Goal: Task Accomplishment & Management: Use online tool/utility

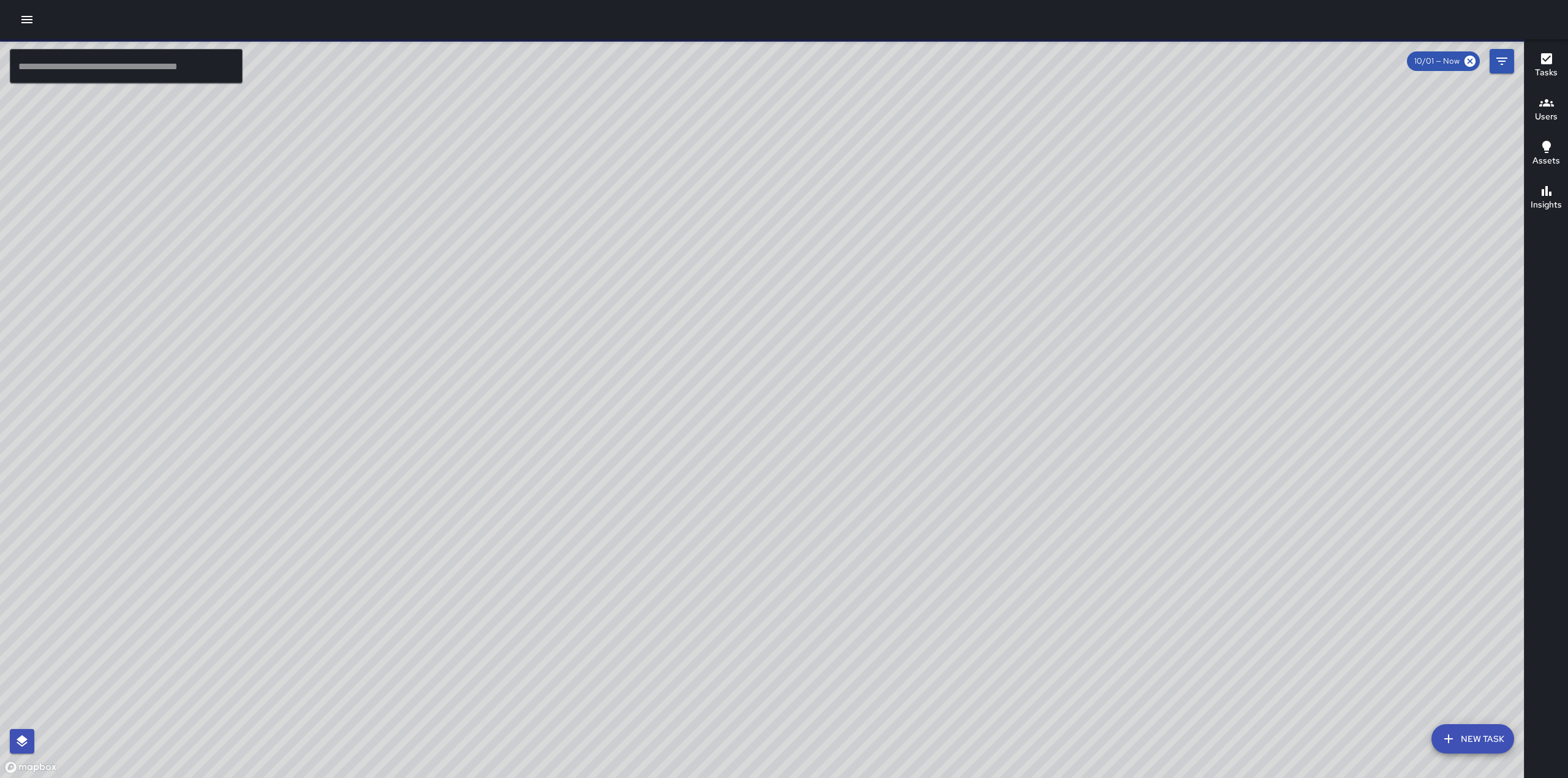
click at [27, 22] on icon "button" at bounding box center [27, 19] width 11 height 7
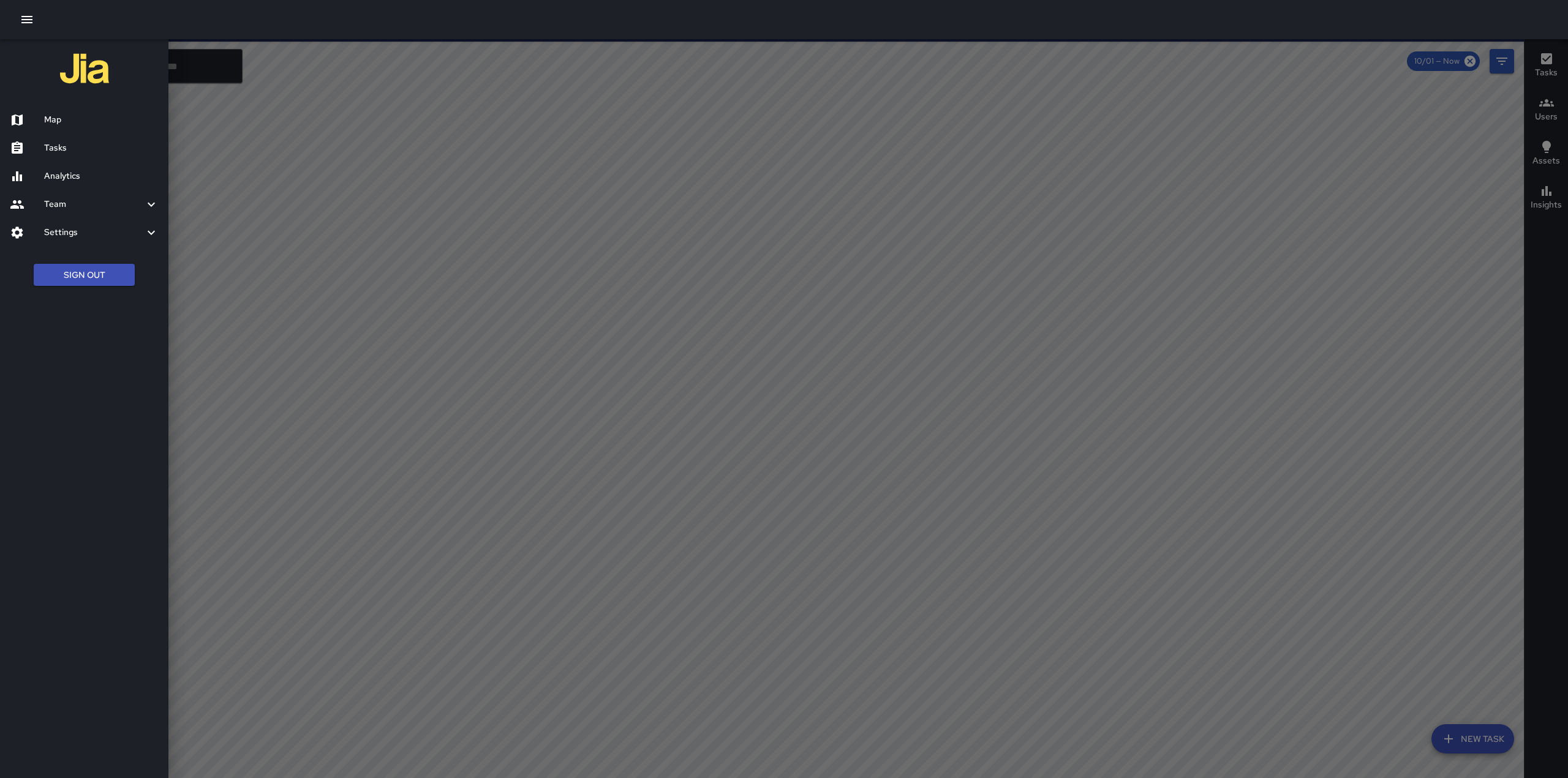
click at [24, 18] on icon "button" at bounding box center [27, 19] width 11 height 7
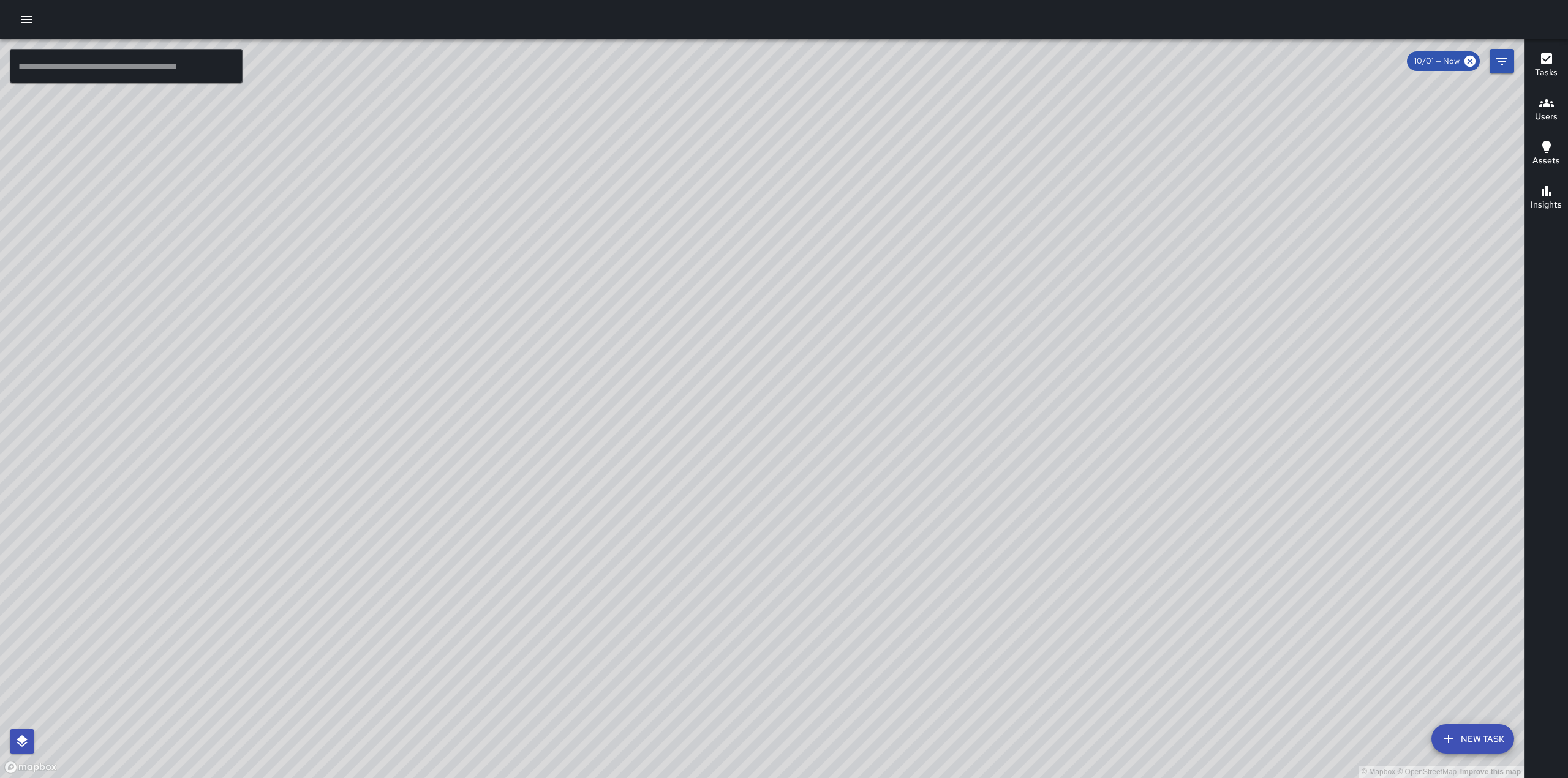
click at [28, 14] on icon "button" at bounding box center [27, 19] width 15 height 15
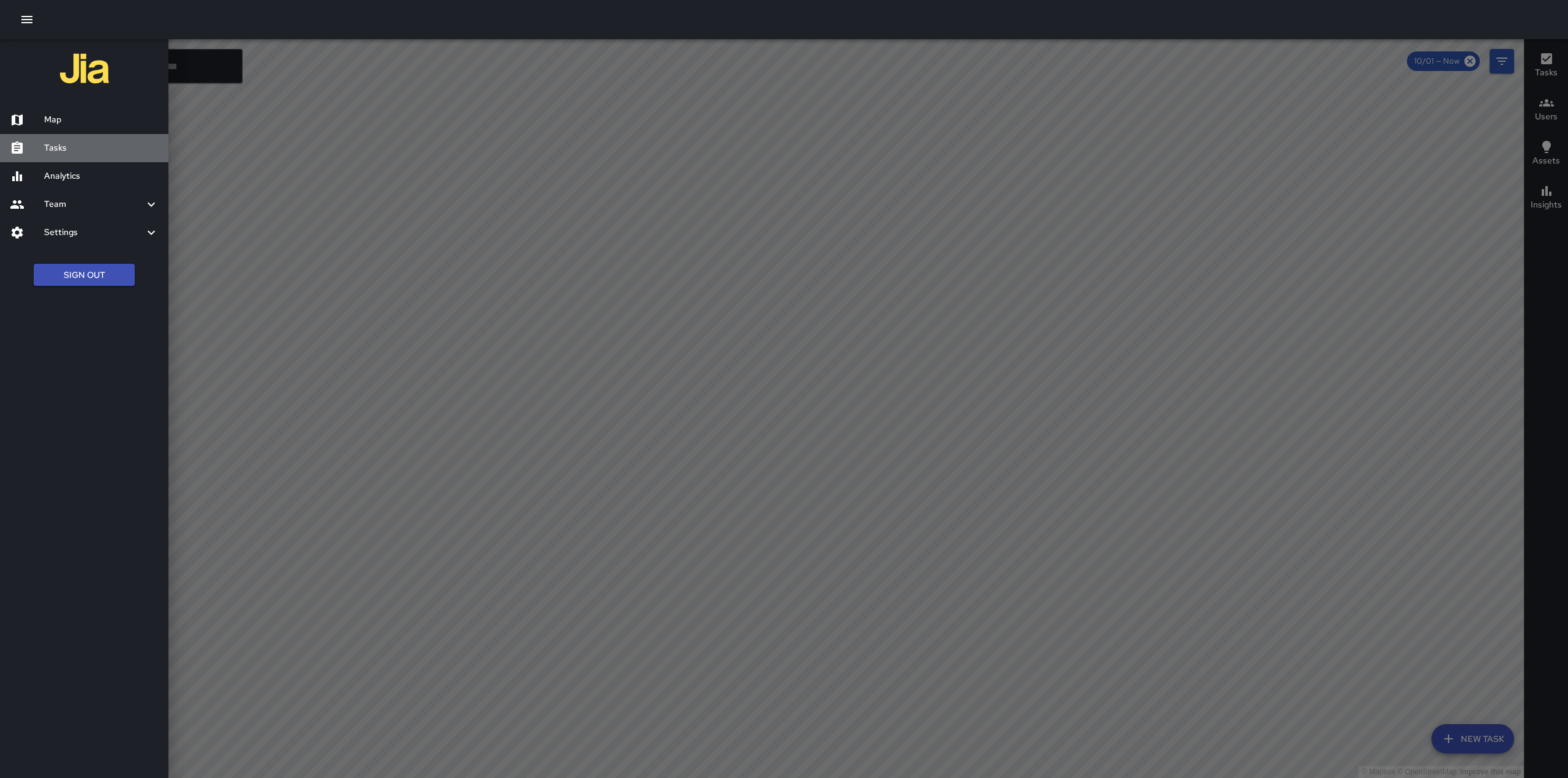
click at [57, 143] on h6 "Tasks" at bounding box center [102, 148] width 115 height 14
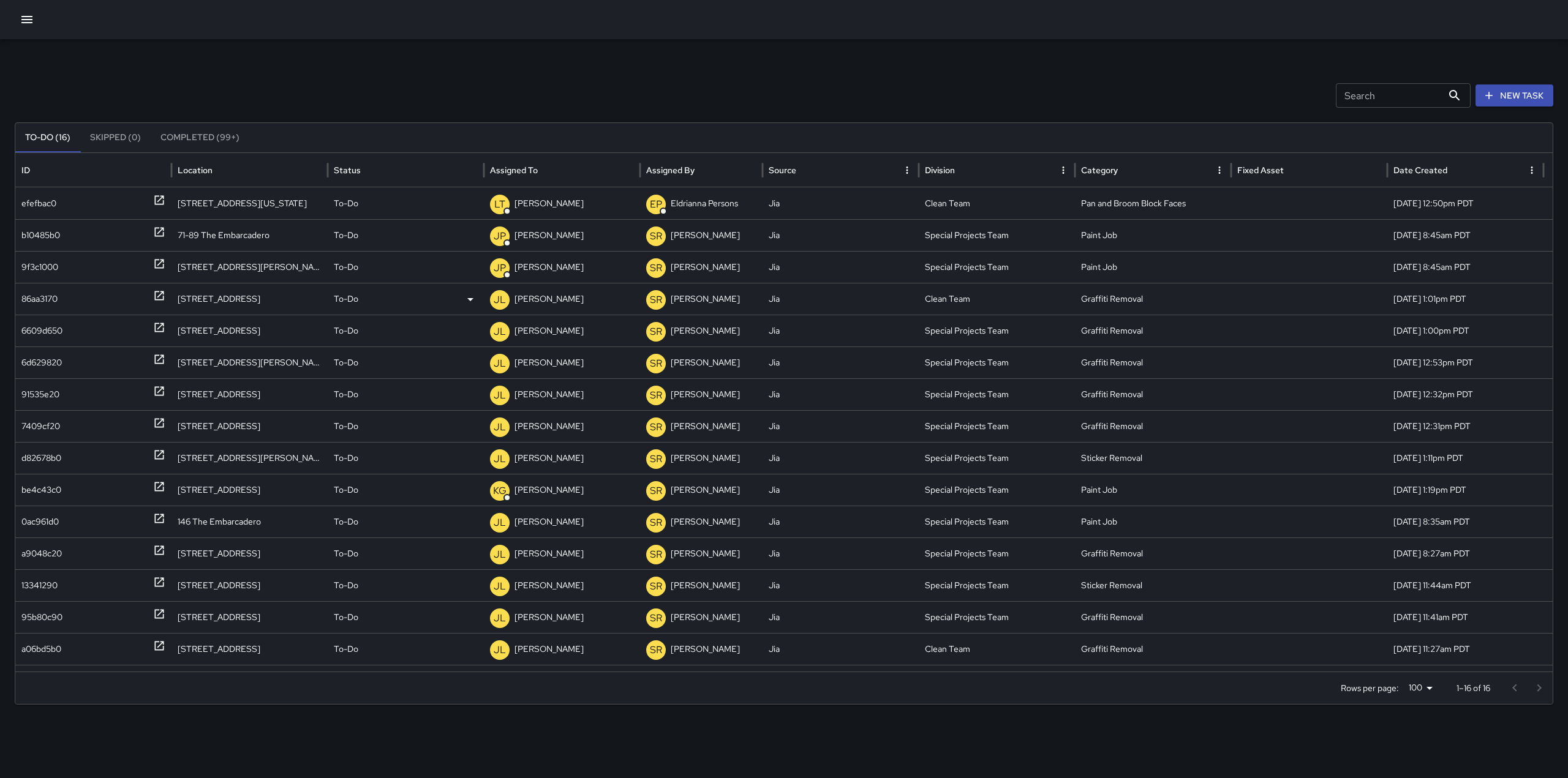
click at [160, 294] on icon at bounding box center [159, 296] width 9 height 9
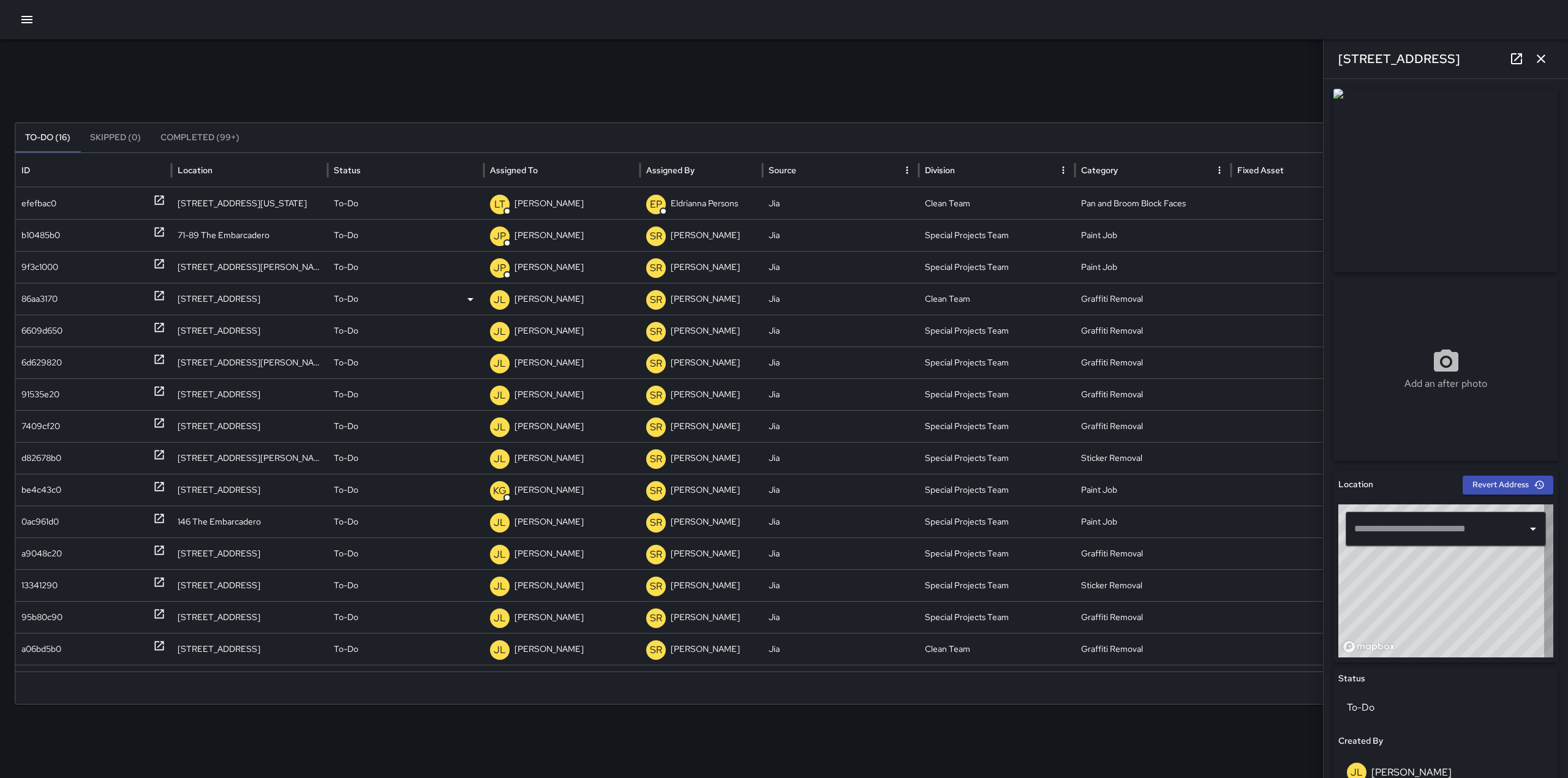
type input "**********"
click at [540, 294] on p "[PERSON_NAME]" at bounding box center [549, 299] width 69 height 31
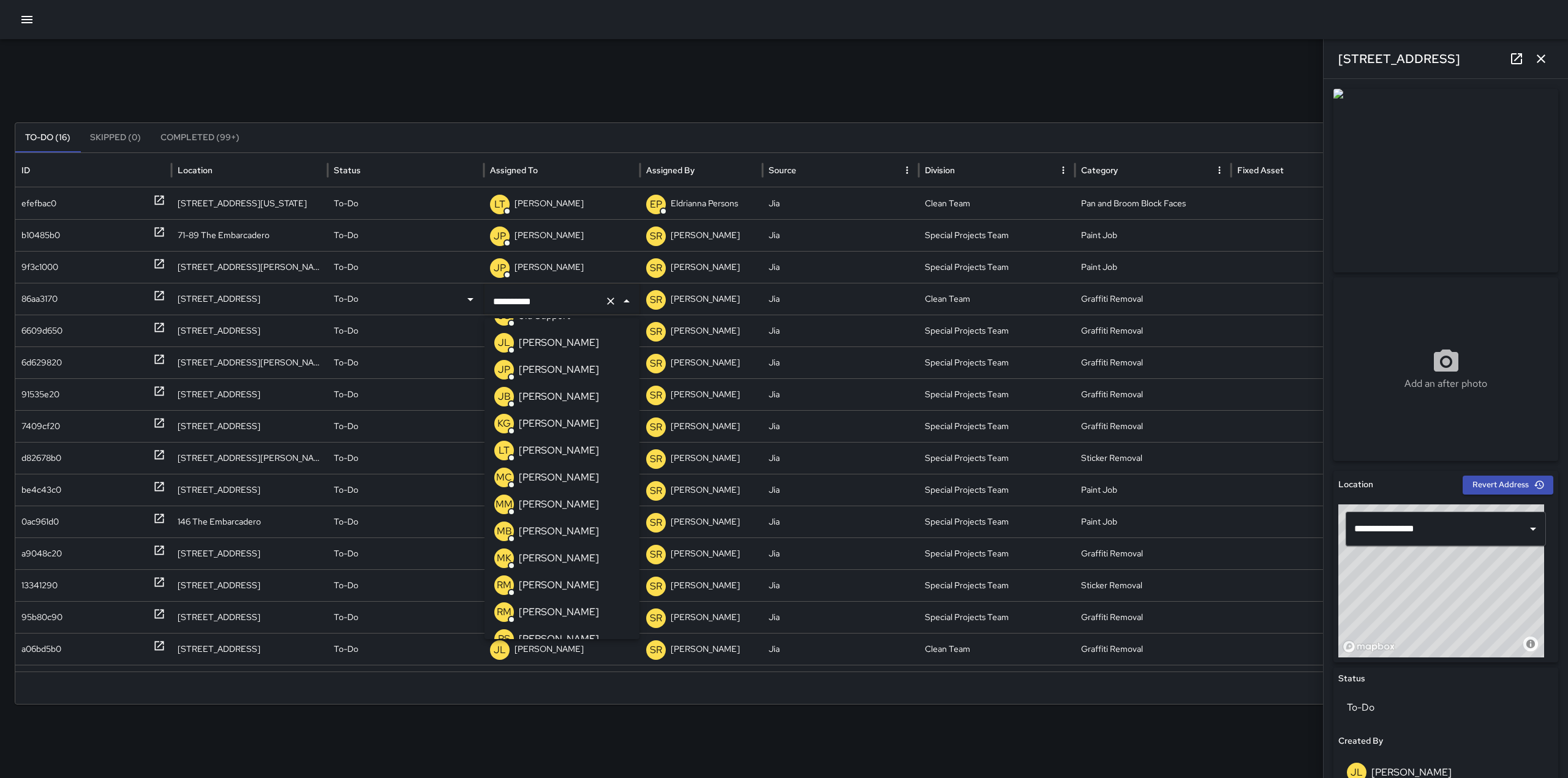
scroll to position [370, 0]
click at [538, 425] on p "[PERSON_NAME]" at bounding box center [559, 425] width 80 height 15
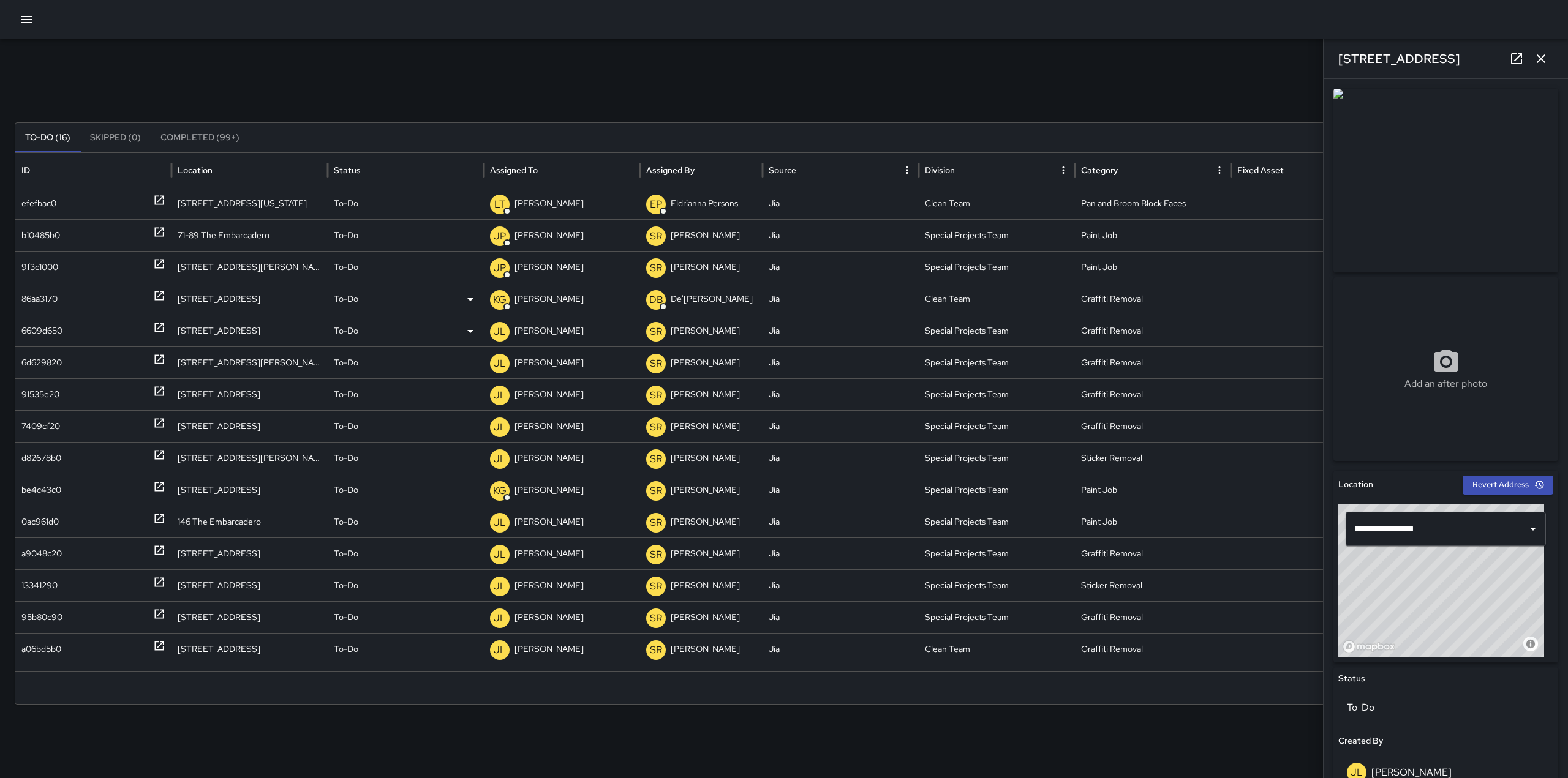
click at [542, 331] on p "[PERSON_NAME]" at bounding box center [549, 331] width 69 height 31
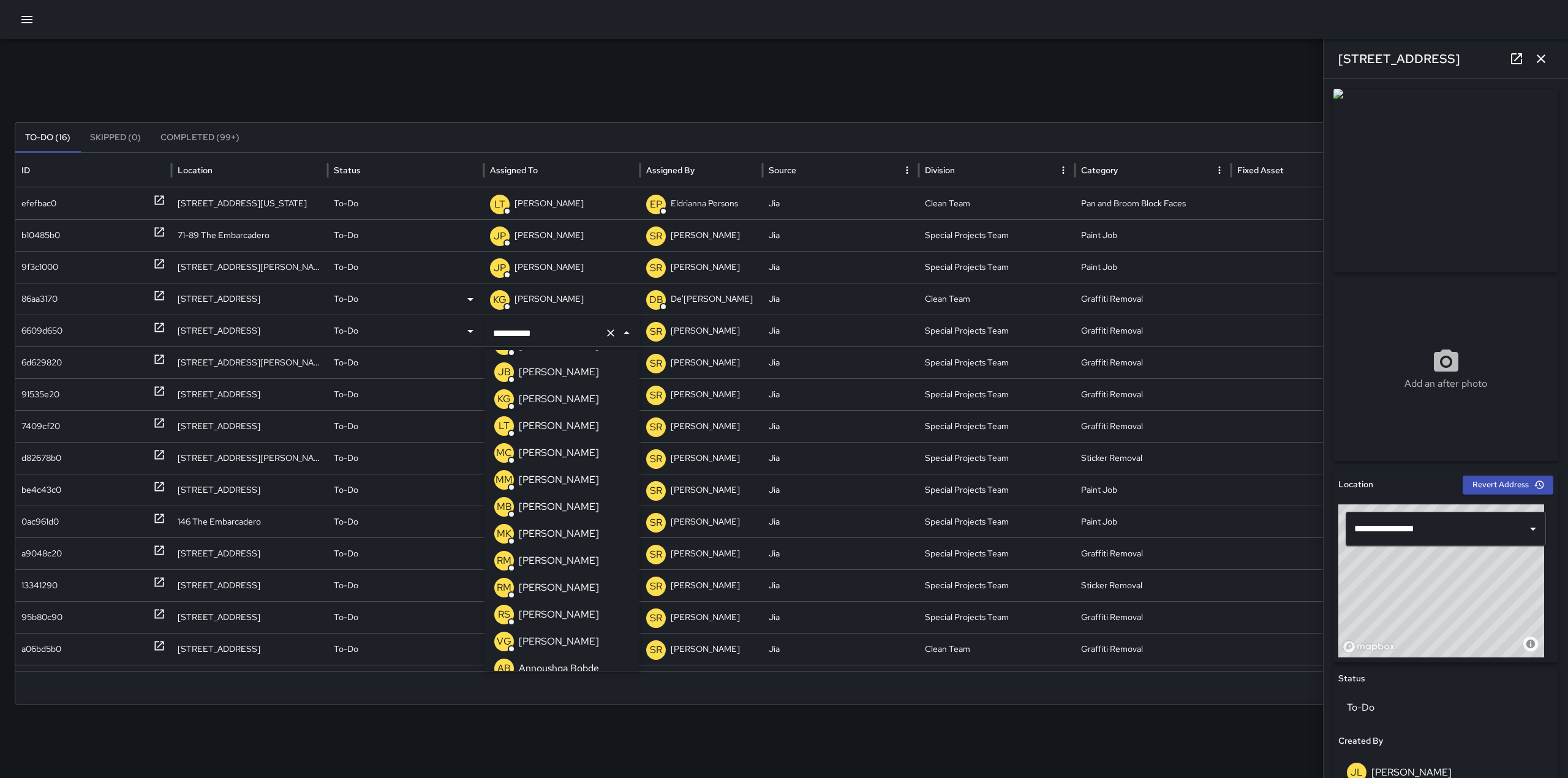
scroll to position [426, 0]
click at [558, 394] on p "[PERSON_NAME]" at bounding box center [559, 400] width 80 height 15
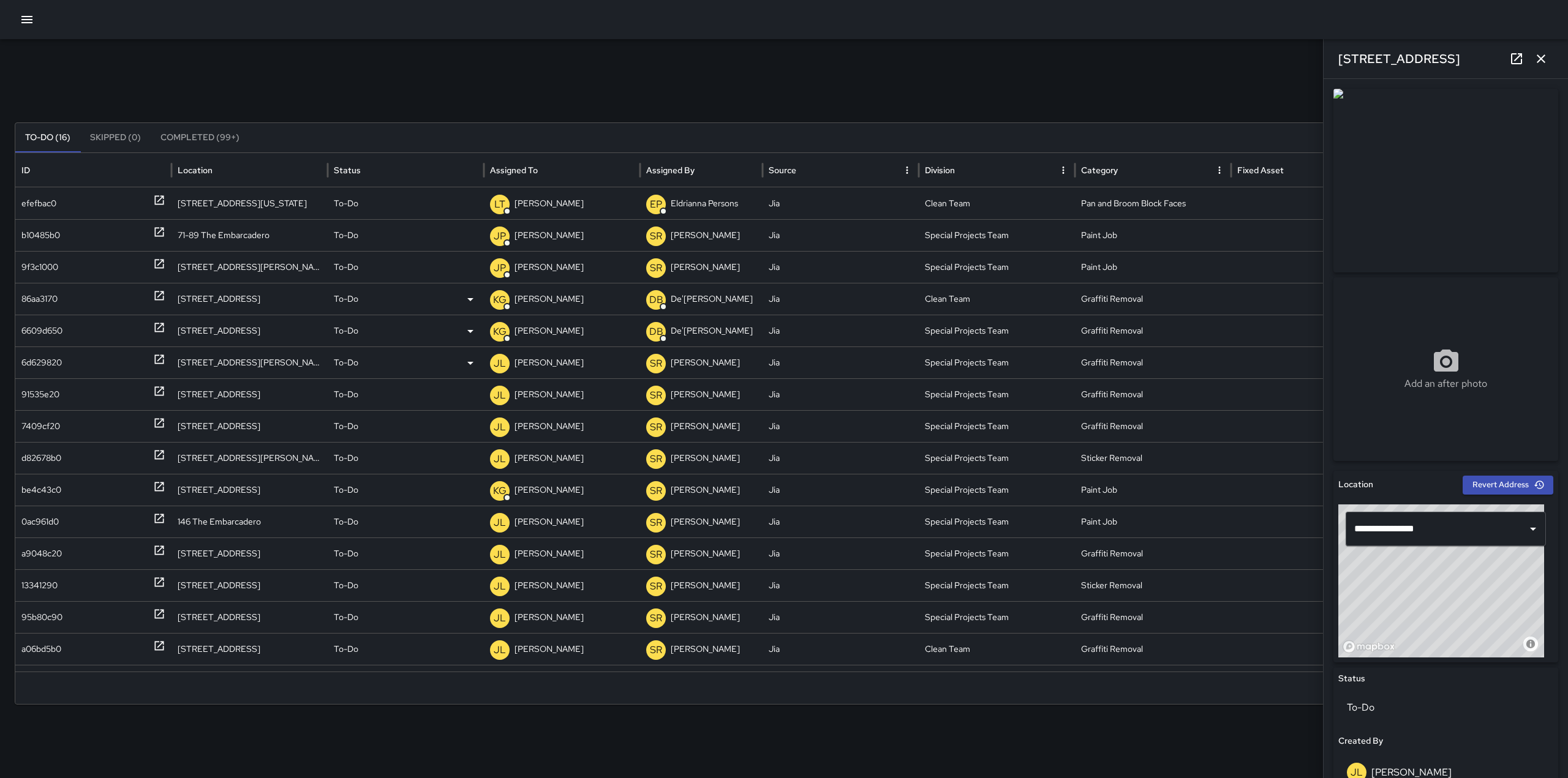
click at [546, 367] on p "[PERSON_NAME]" at bounding box center [549, 363] width 69 height 31
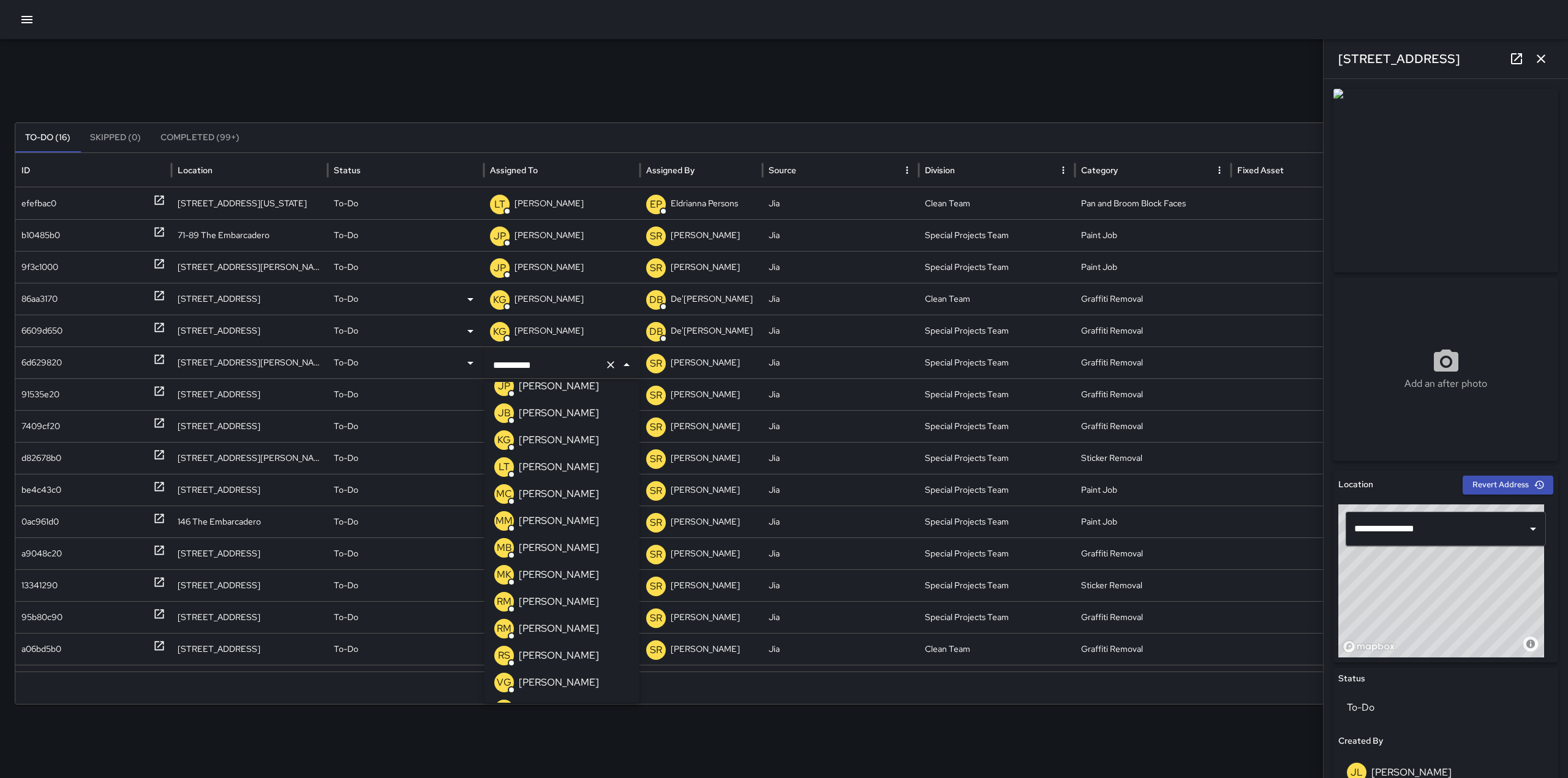
scroll to position [417, 0]
click at [548, 447] on p "[PERSON_NAME]" at bounding box center [559, 441] width 80 height 15
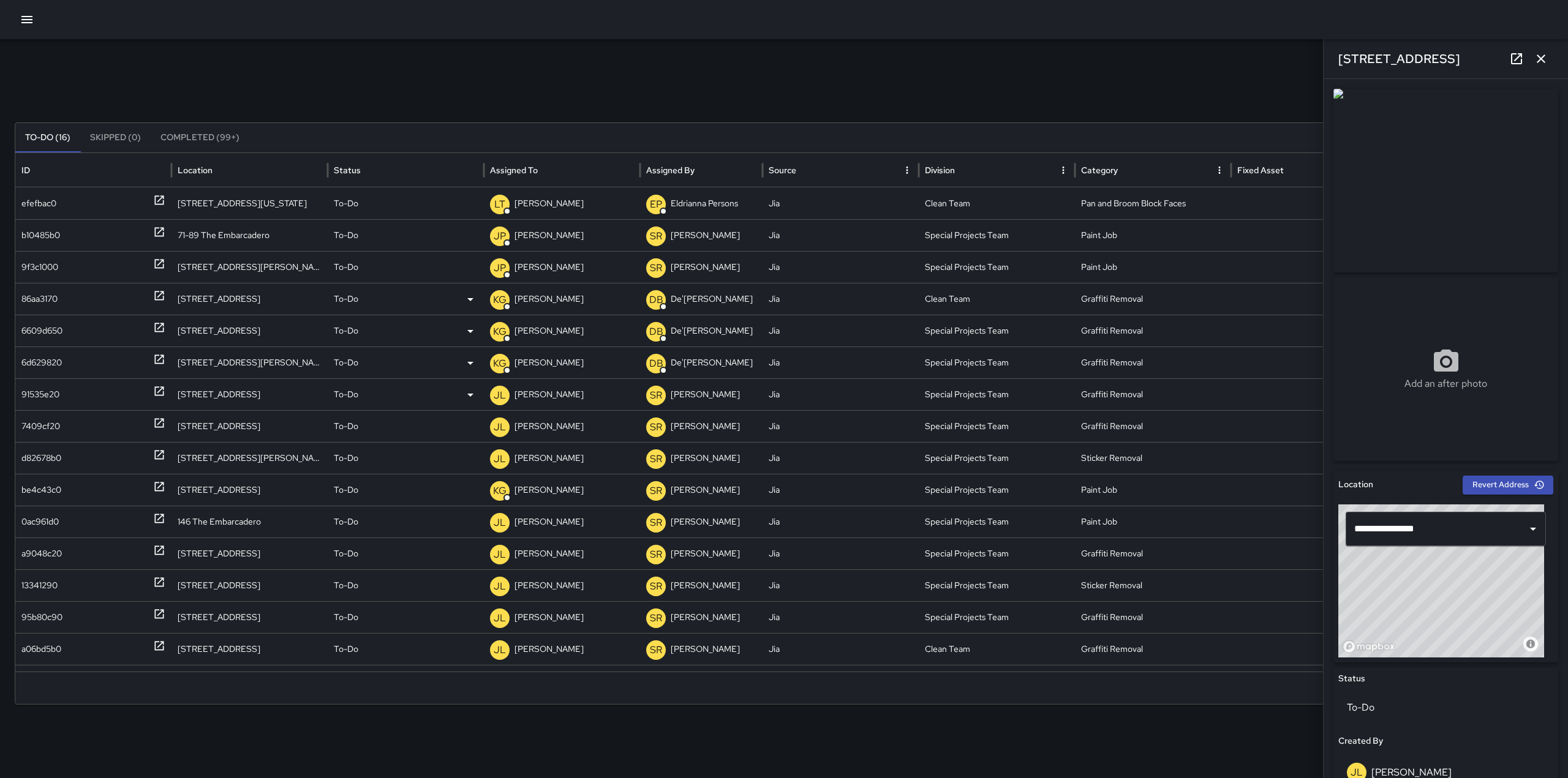
click at [538, 401] on p "[PERSON_NAME]" at bounding box center [549, 395] width 69 height 31
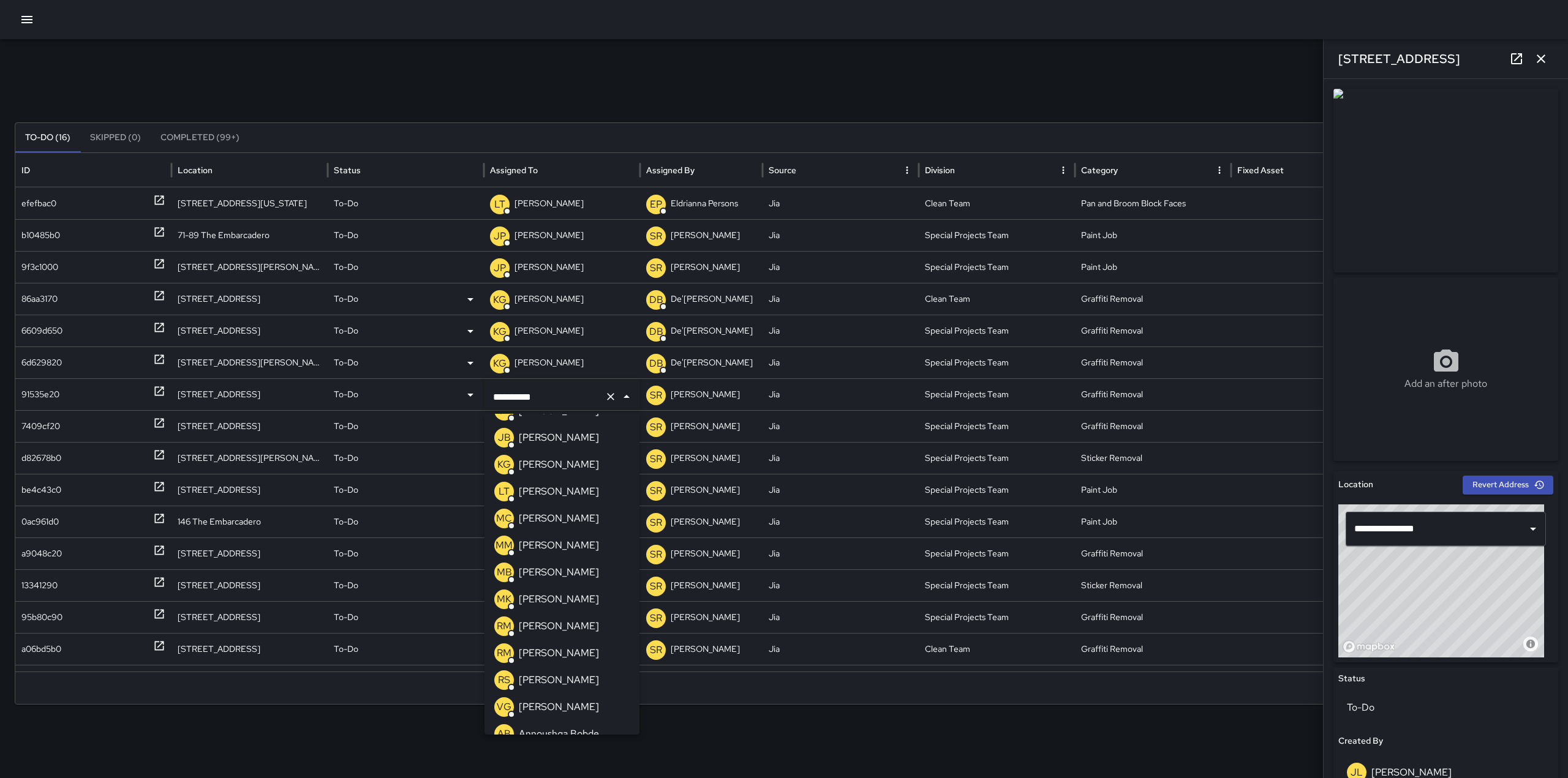
scroll to position [425, 0]
click at [551, 469] on p "[PERSON_NAME]" at bounding box center [559, 465] width 80 height 15
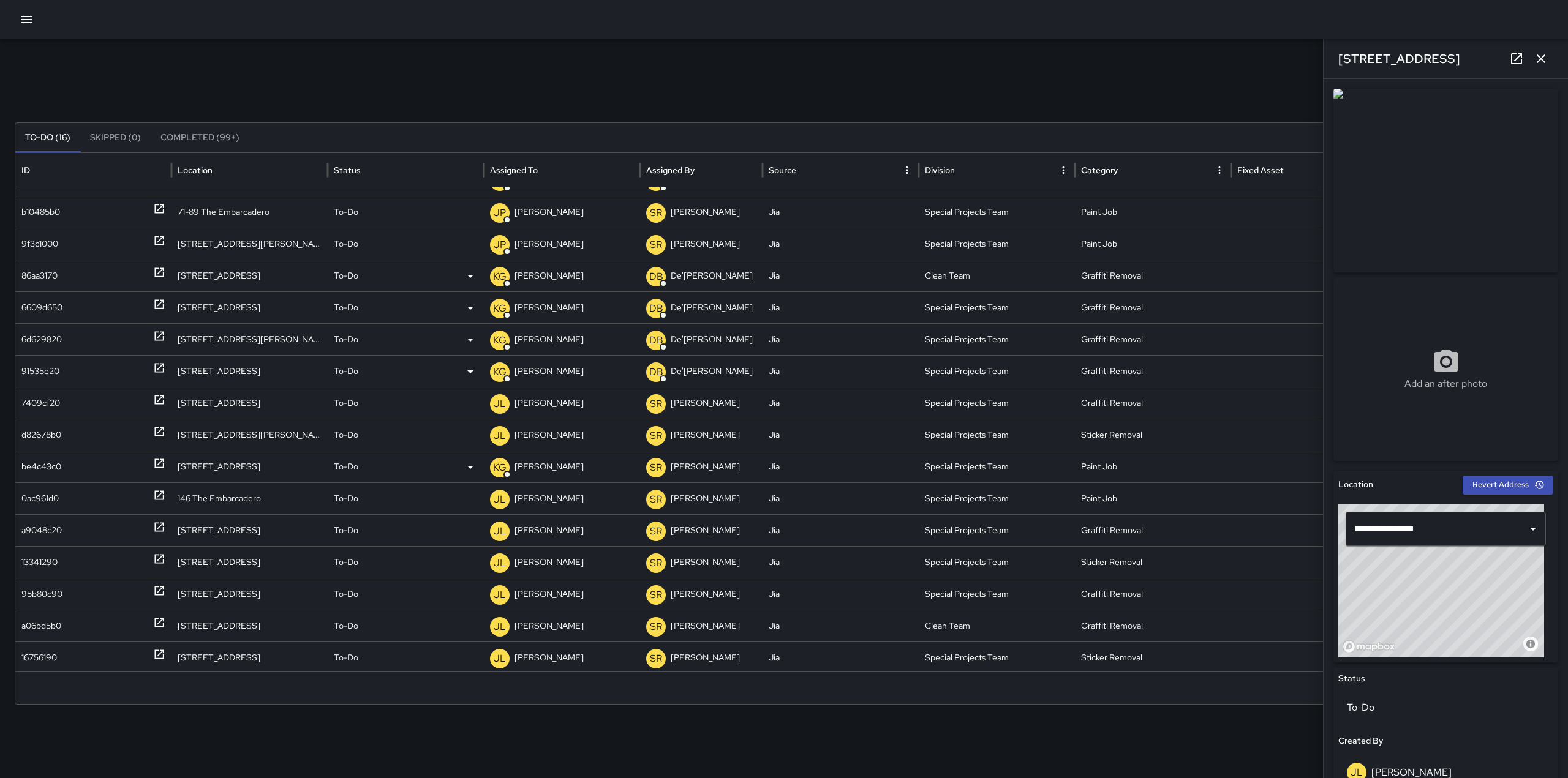
scroll to position [24, 0]
click at [537, 438] on p "[PERSON_NAME]" at bounding box center [549, 435] width 69 height 31
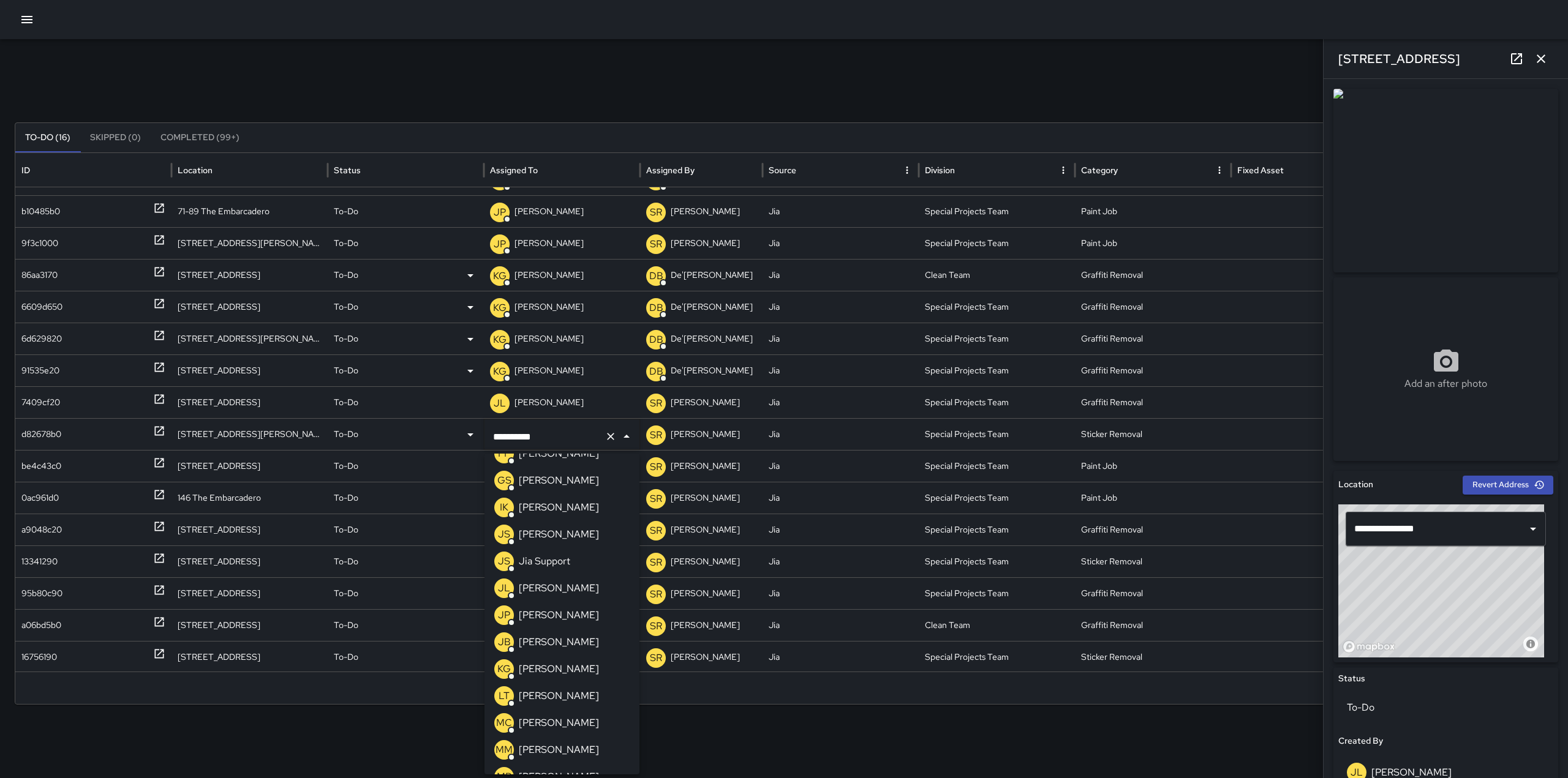
scroll to position [262, 0]
click at [537, 666] on p "[PERSON_NAME]" at bounding box center [559, 669] width 80 height 15
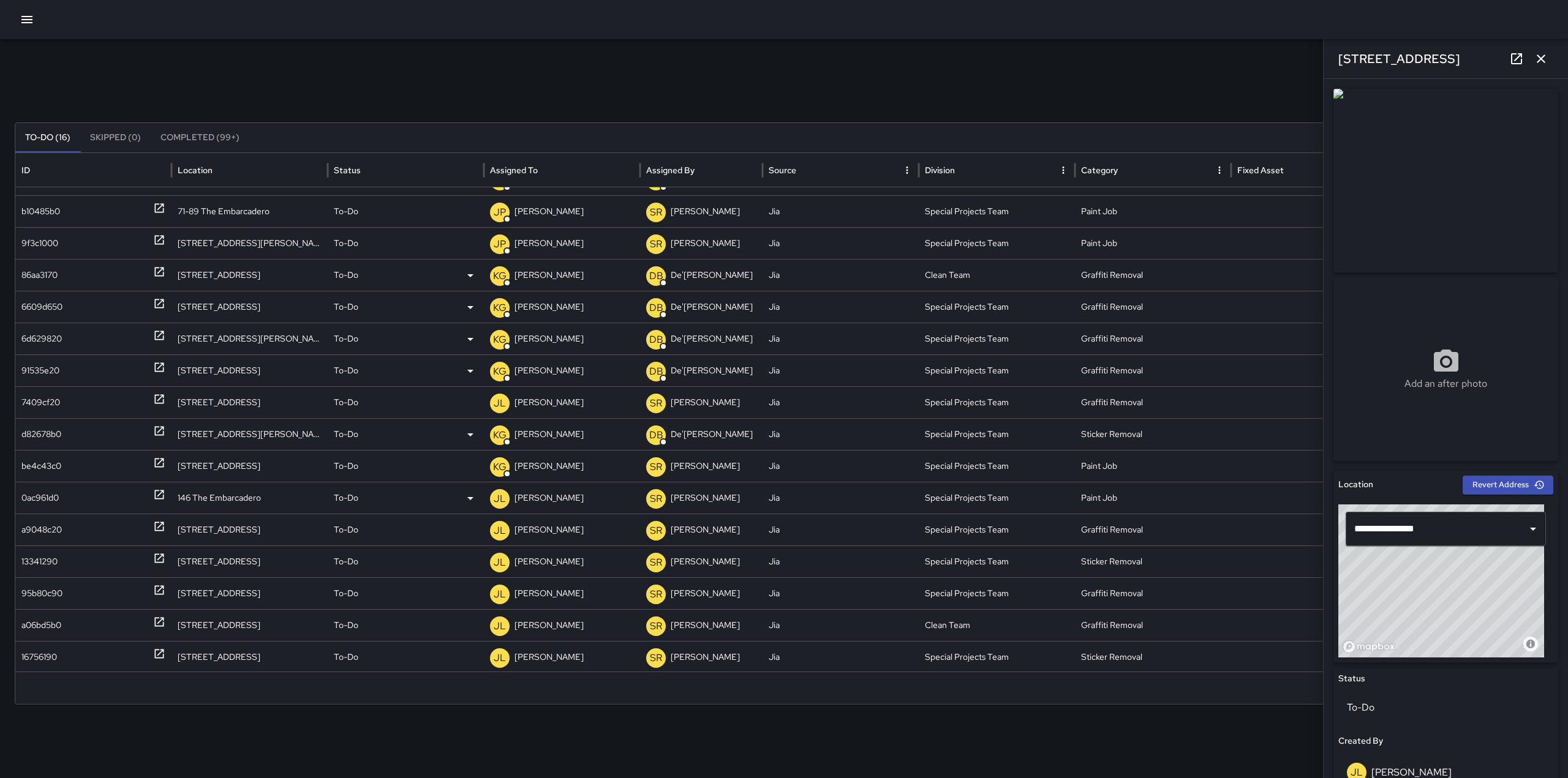
click at [535, 498] on p "[PERSON_NAME]" at bounding box center [549, 499] width 69 height 31
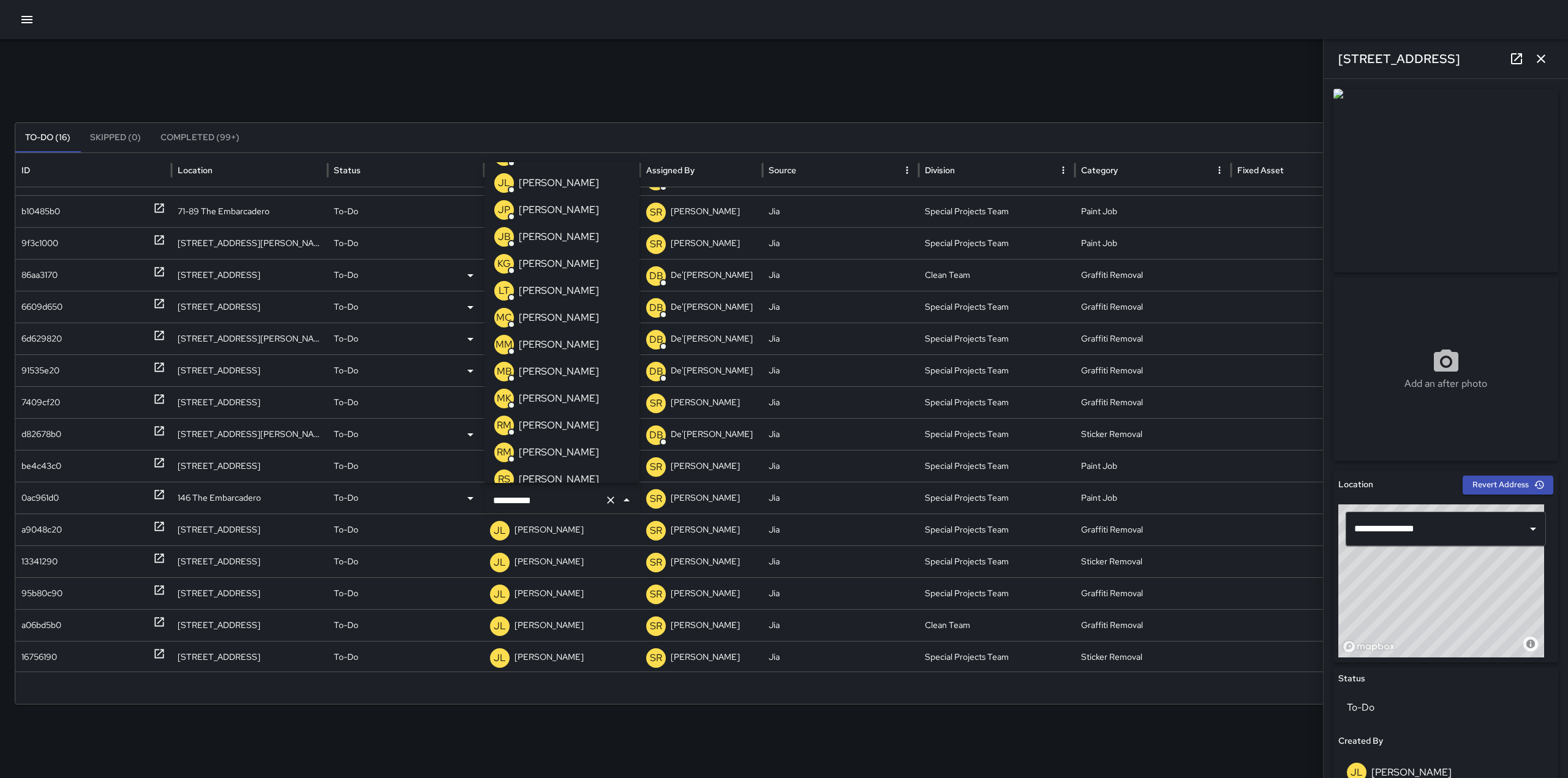
scroll to position [374, 0]
click at [558, 272] on div "KG [PERSON_NAME]" at bounding box center [546, 264] width 105 height 19
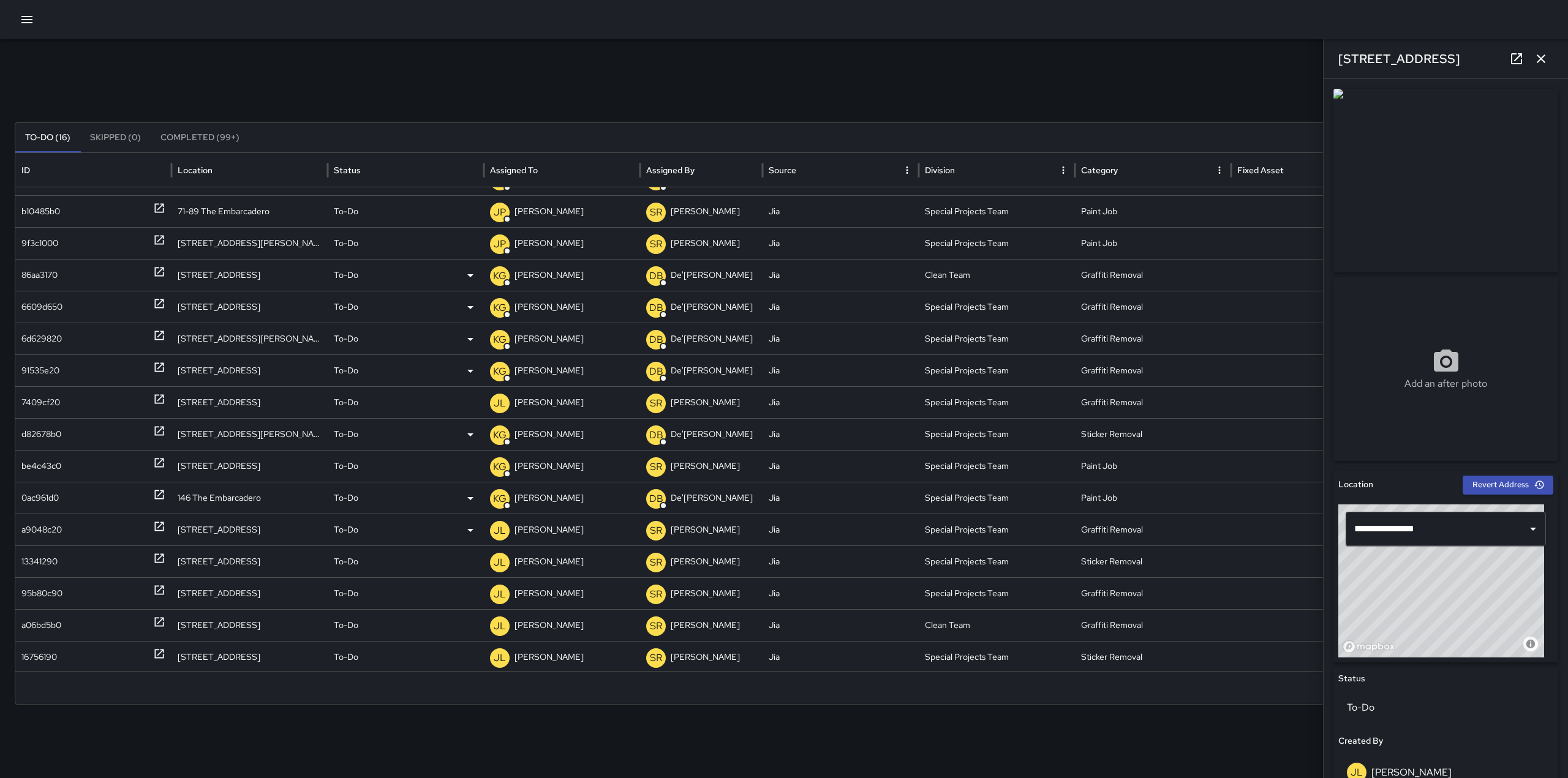
click at [153, 528] on div "a9048c20" at bounding box center [93, 530] width 144 height 31
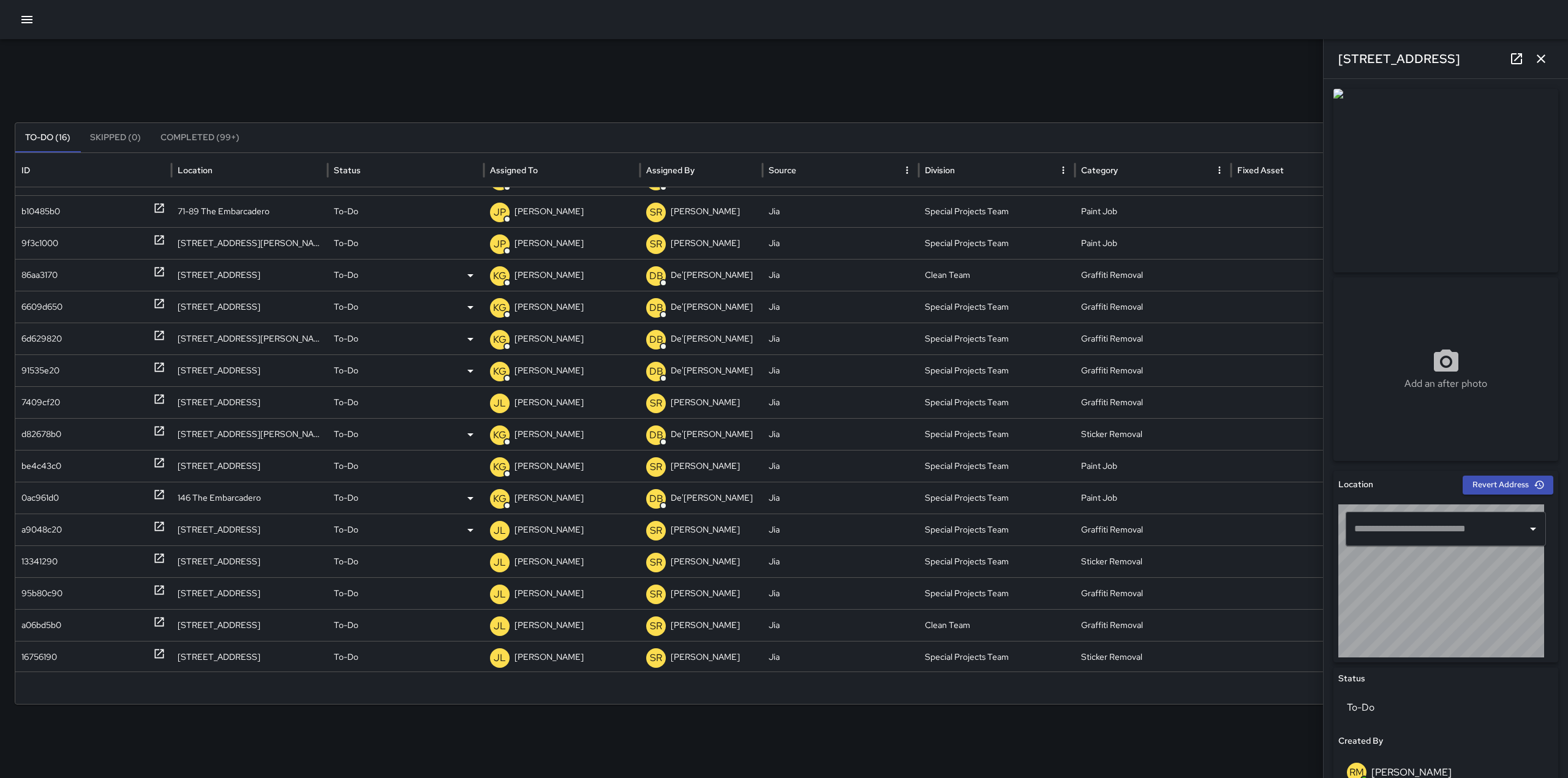
type input "**********"
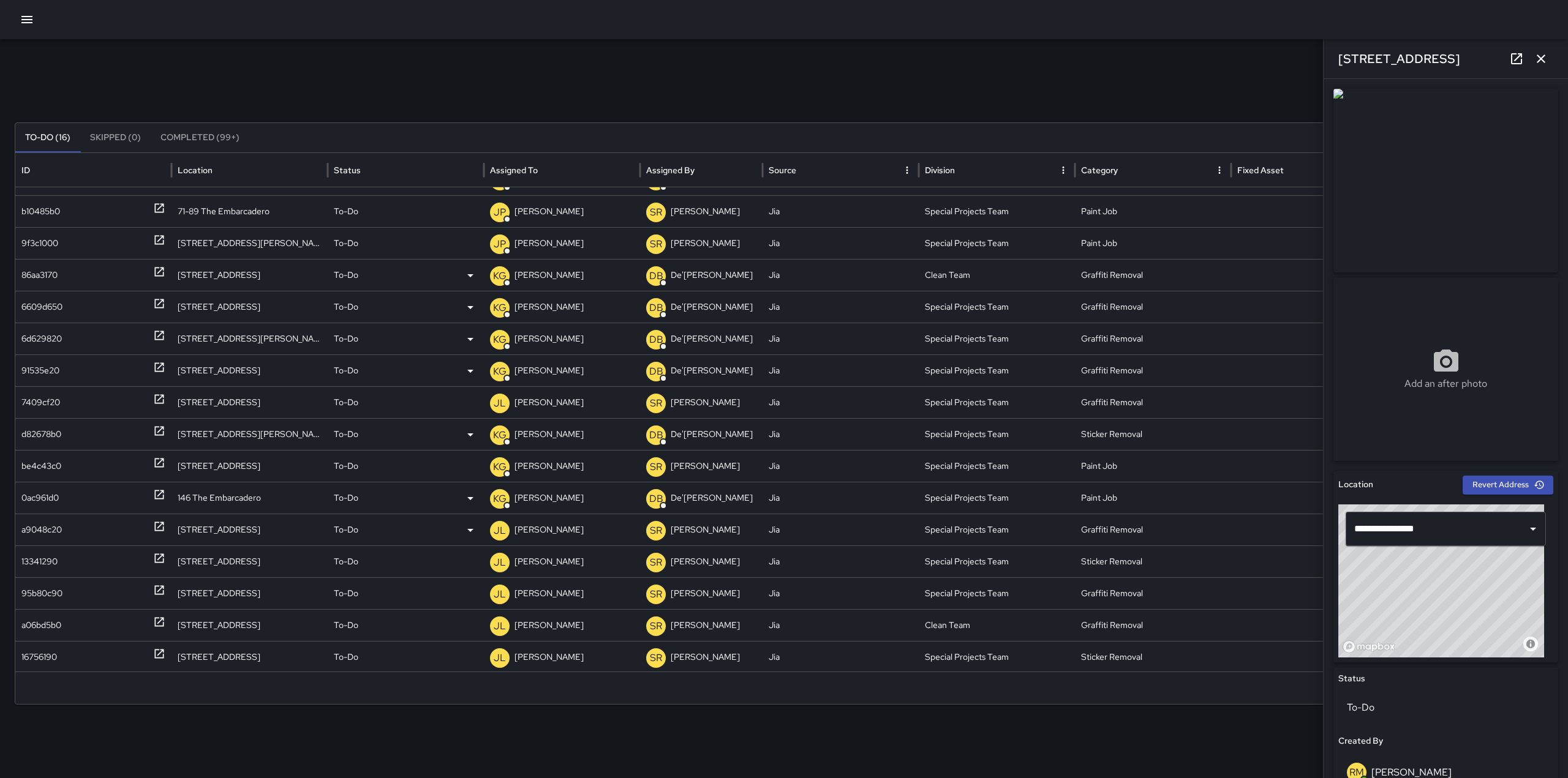
click at [537, 528] on p "[PERSON_NAME]" at bounding box center [549, 530] width 69 height 31
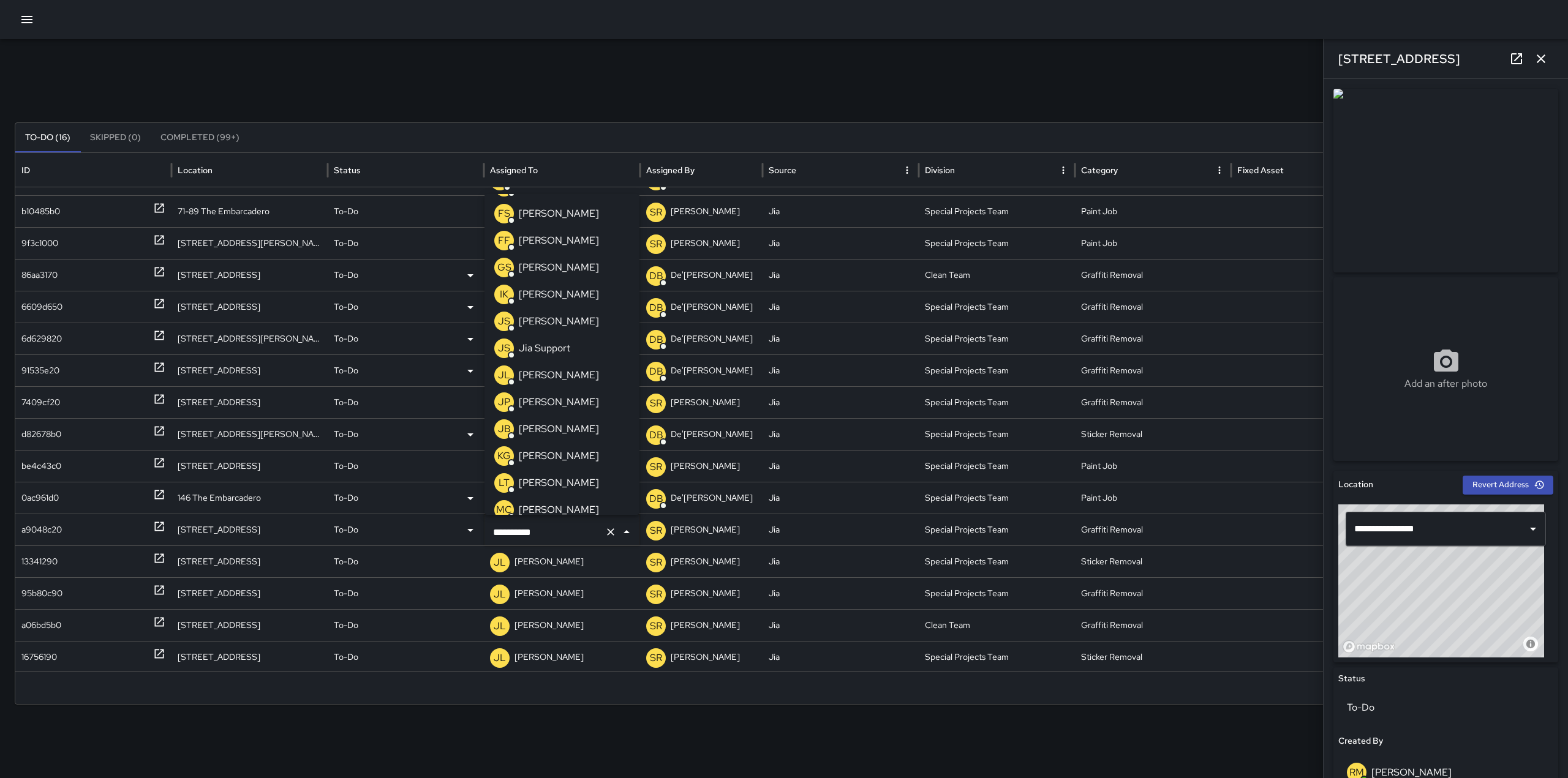
scroll to position [216, 0]
click at [558, 390] on div "JP [PERSON_NAME]" at bounding box center [546, 400] width 105 height 19
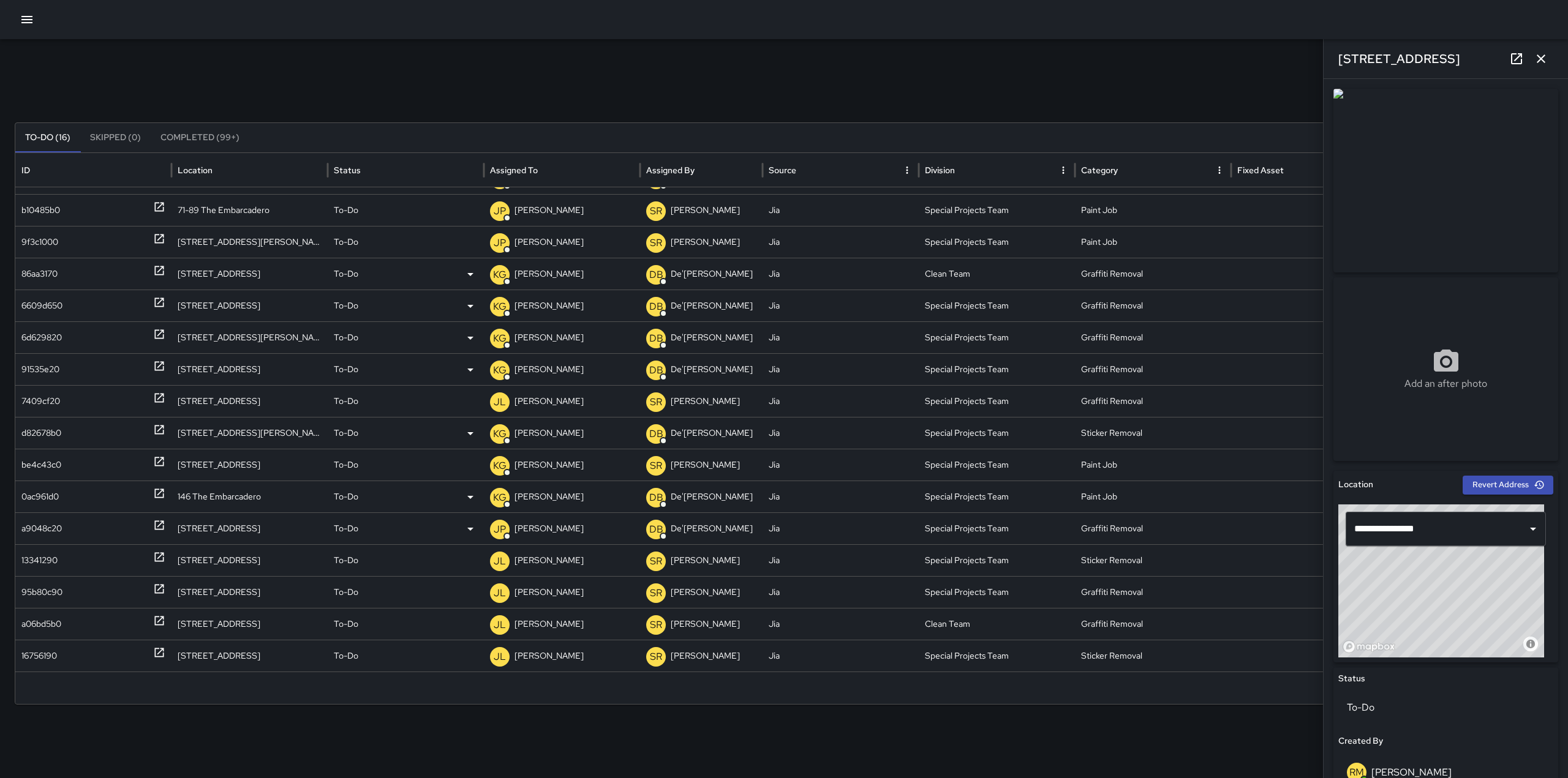
scroll to position [23, 0]
click at [538, 566] on p "[PERSON_NAME]" at bounding box center [549, 561] width 69 height 31
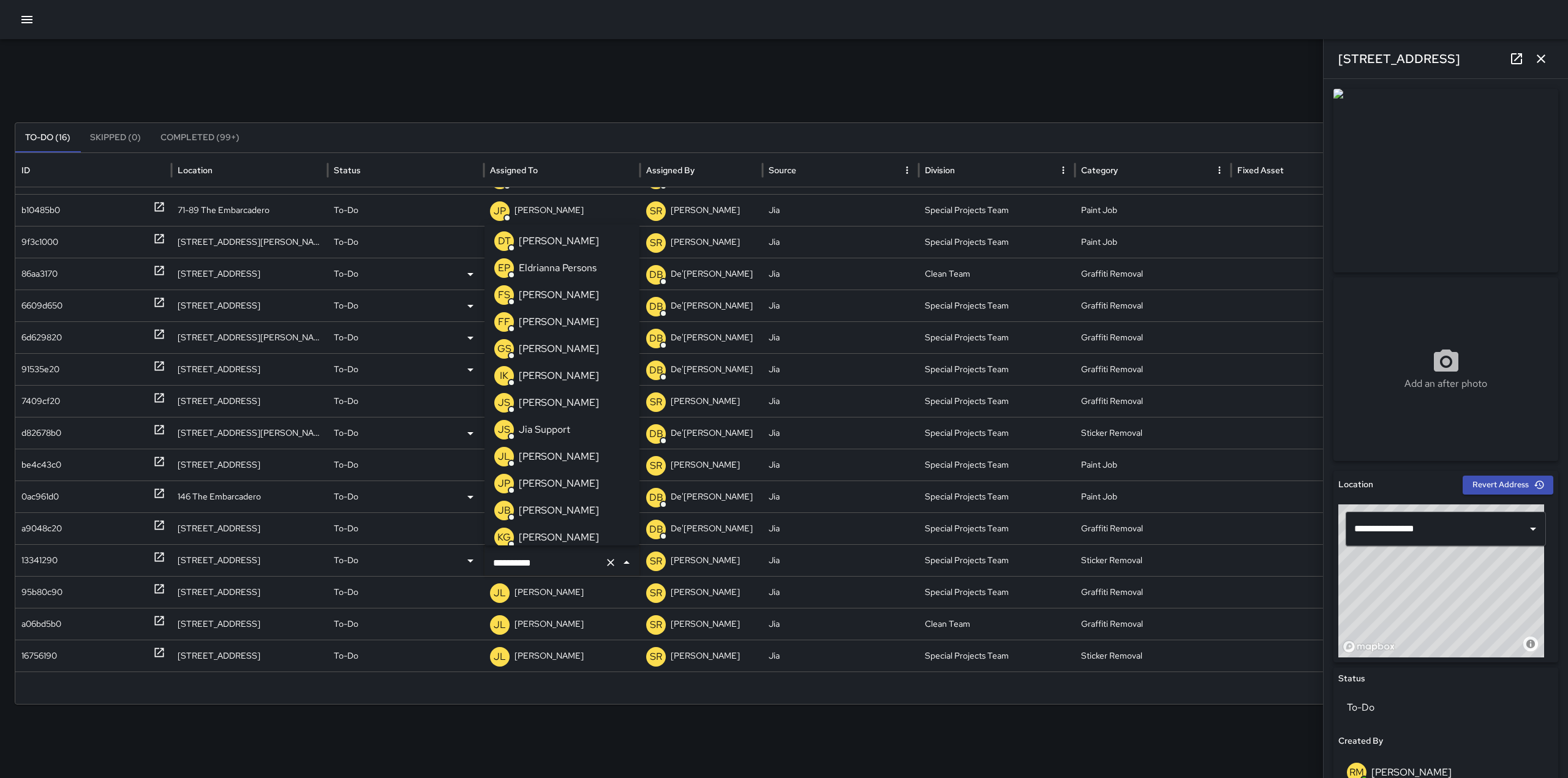
scroll to position [164, 0]
click at [559, 485] on p "[PERSON_NAME]" at bounding box center [559, 483] width 80 height 15
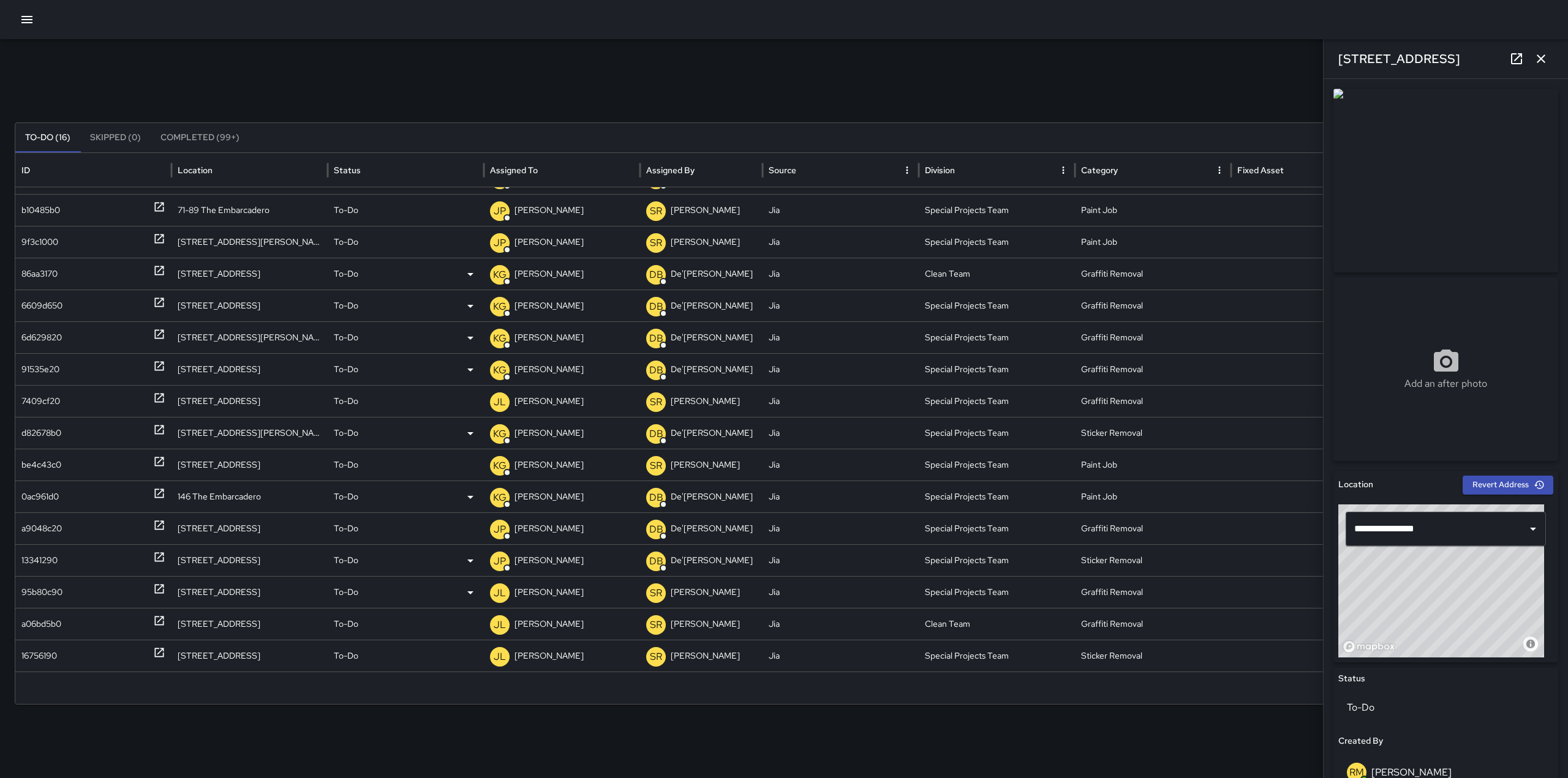
click at [528, 593] on p "[PERSON_NAME]" at bounding box center [549, 593] width 69 height 31
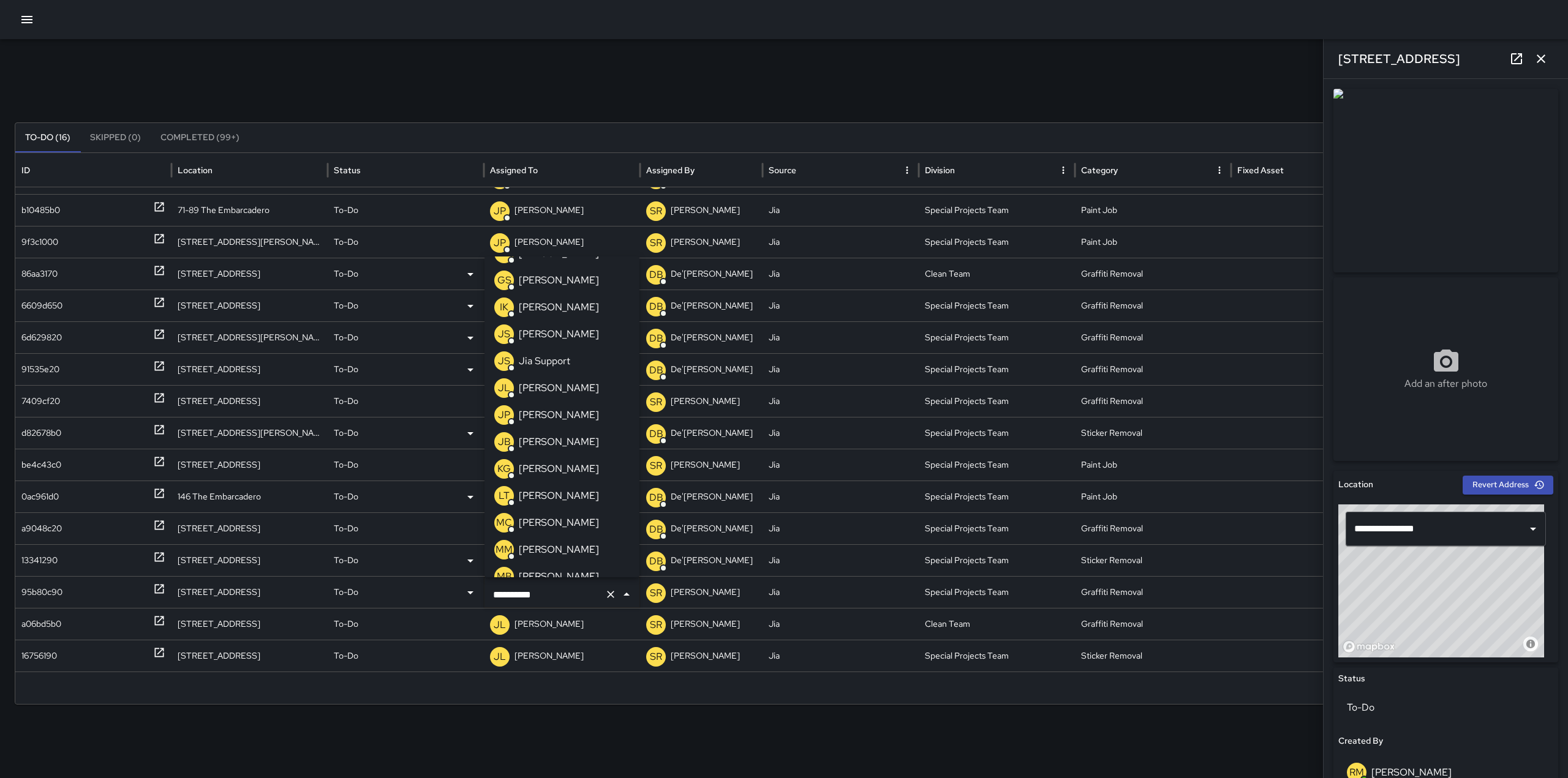
scroll to position [272, 0]
click at [561, 406] on p "[PERSON_NAME]" at bounding box center [559, 407] width 80 height 15
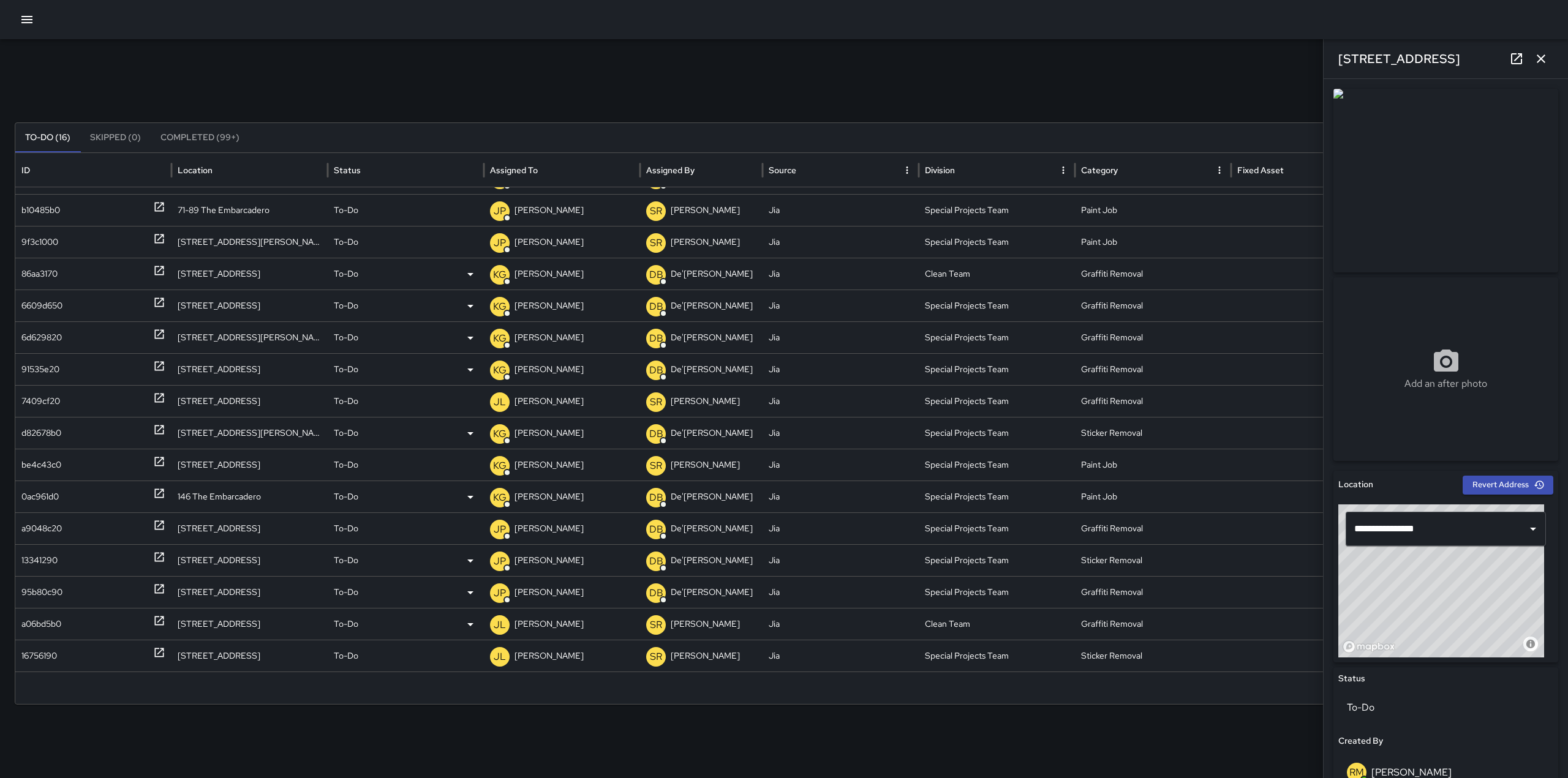
click at [540, 617] on p "[PERSON_NAME]" at bounding box center [549, 624] width 69 height 31
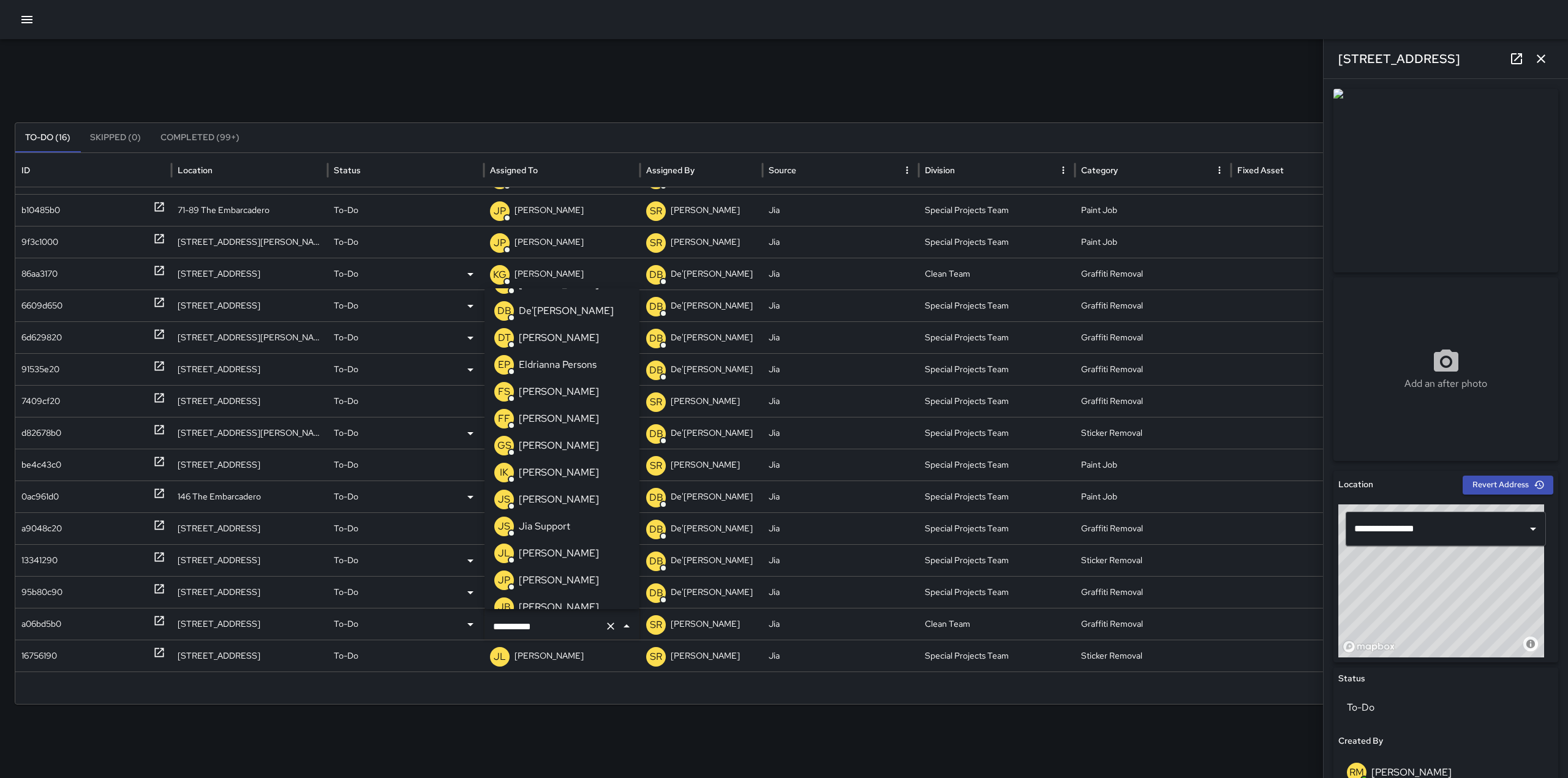
scroll to position [136, 0]
click at [537, 568] on p "[PERSON_NAME]" at bounding box center [559, 575] width 80 height 15
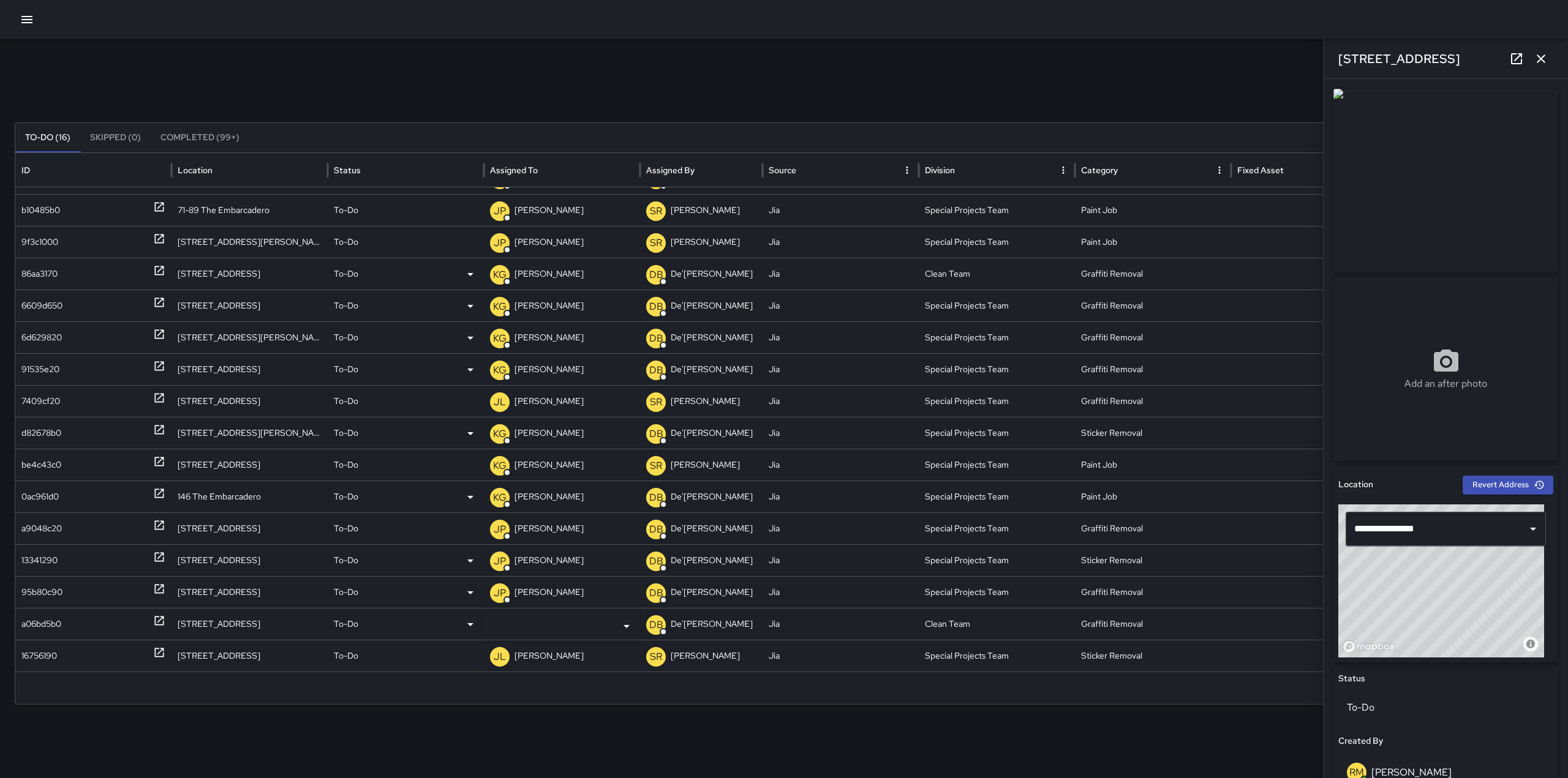
click at [596, 99] on div "Search Search New Task" at bounding box center [784, 95] width 1538 height 24
click at [540, 652] on p "[PERSON_NAME]" at bounding box center [549, 656] width 69 height 31
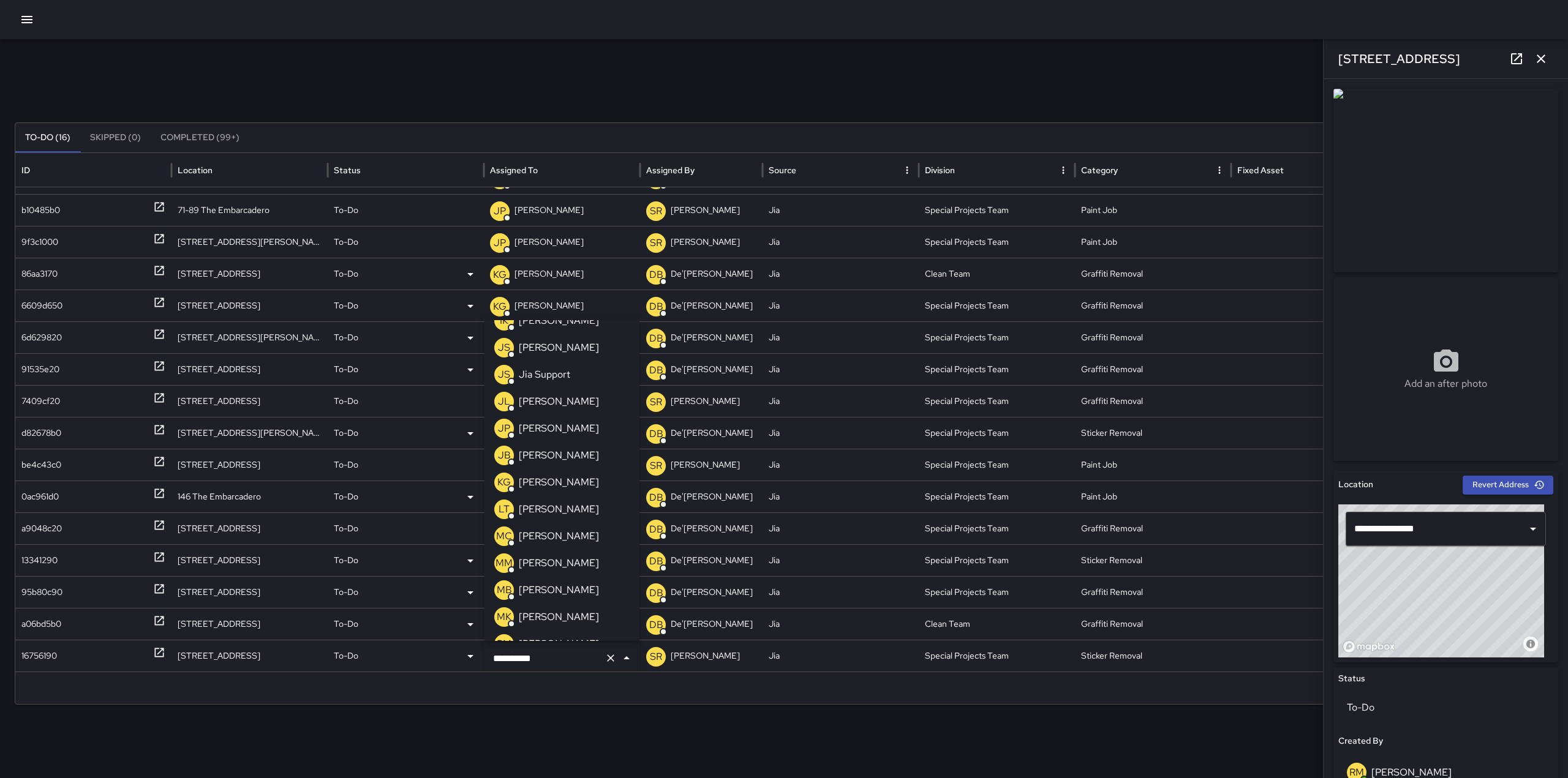
scroll to position [314, 0]
click at [562, 430] on p "[PERSON_NAME]" at bounding box center [559, 429] width 80 height 15
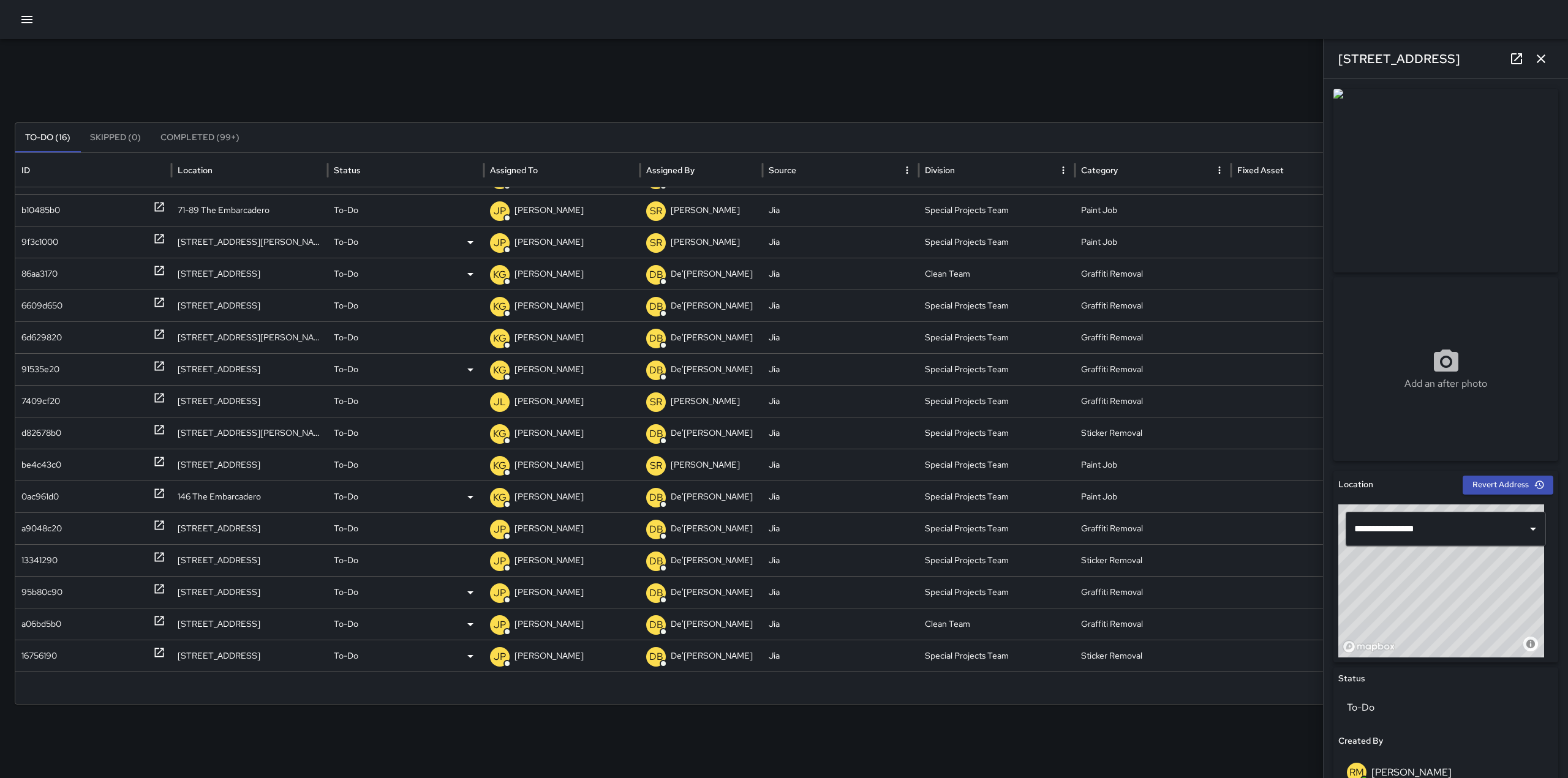
scroll to position [0, 0]
